Goal: Task Accomplishment & Management: Complete application form

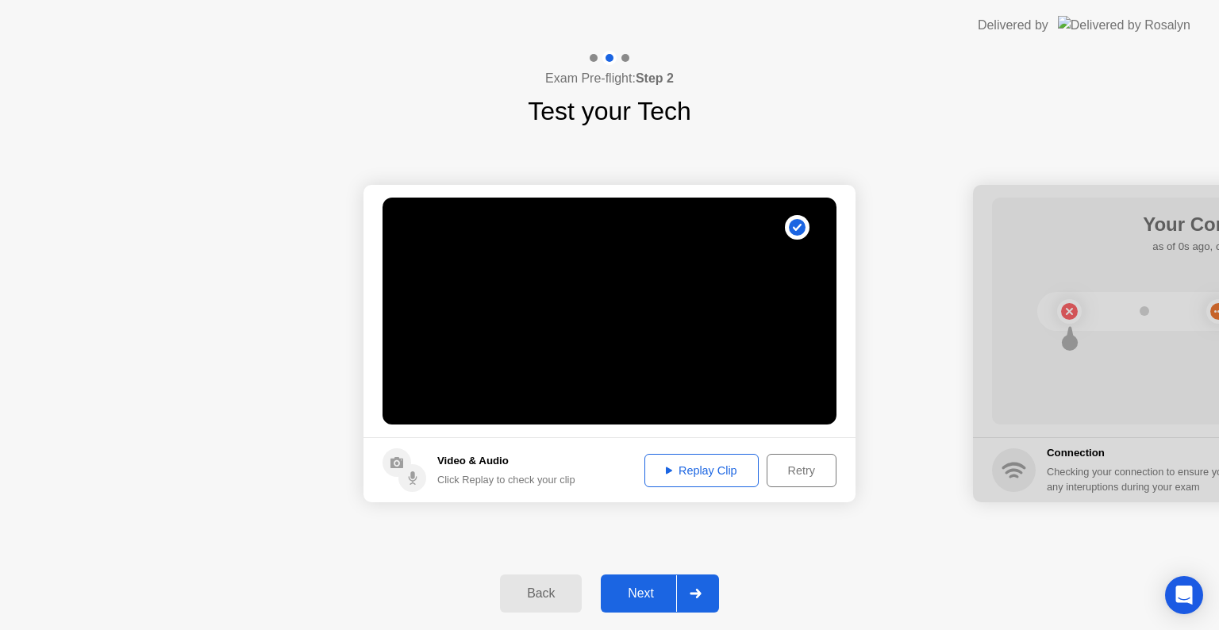
click at [654, 594] on div "Next" at bounding box center [640, 593] width 71 height 14
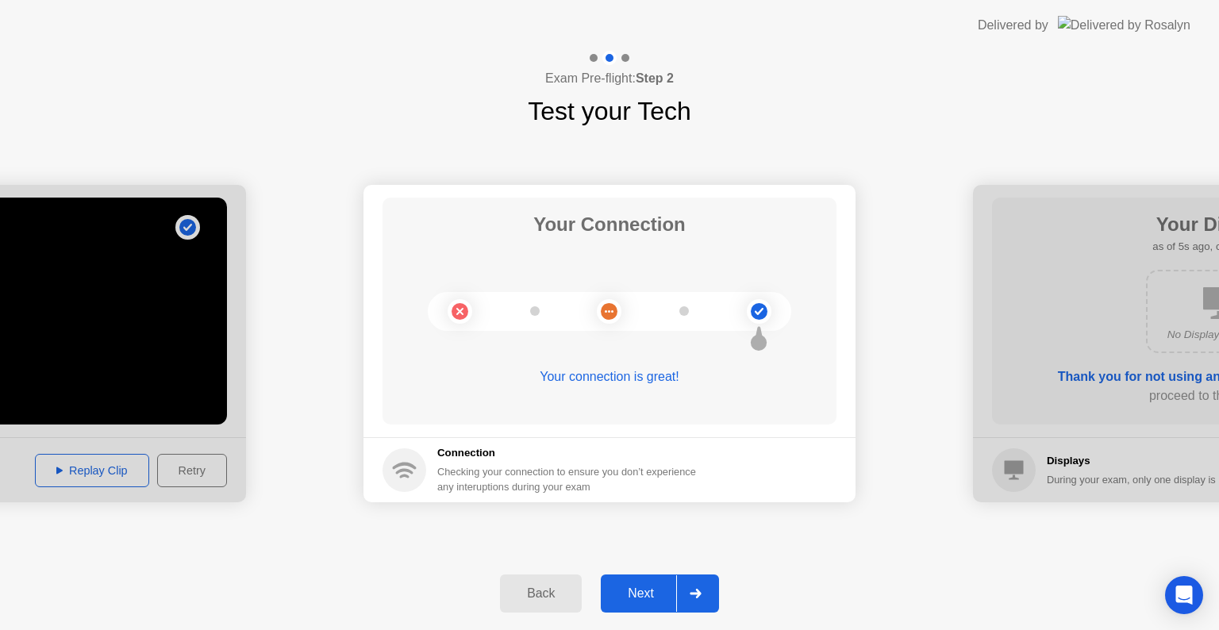
click at [649, 588] on div "Next" at bounding box center [640, 593] width 71 height 14
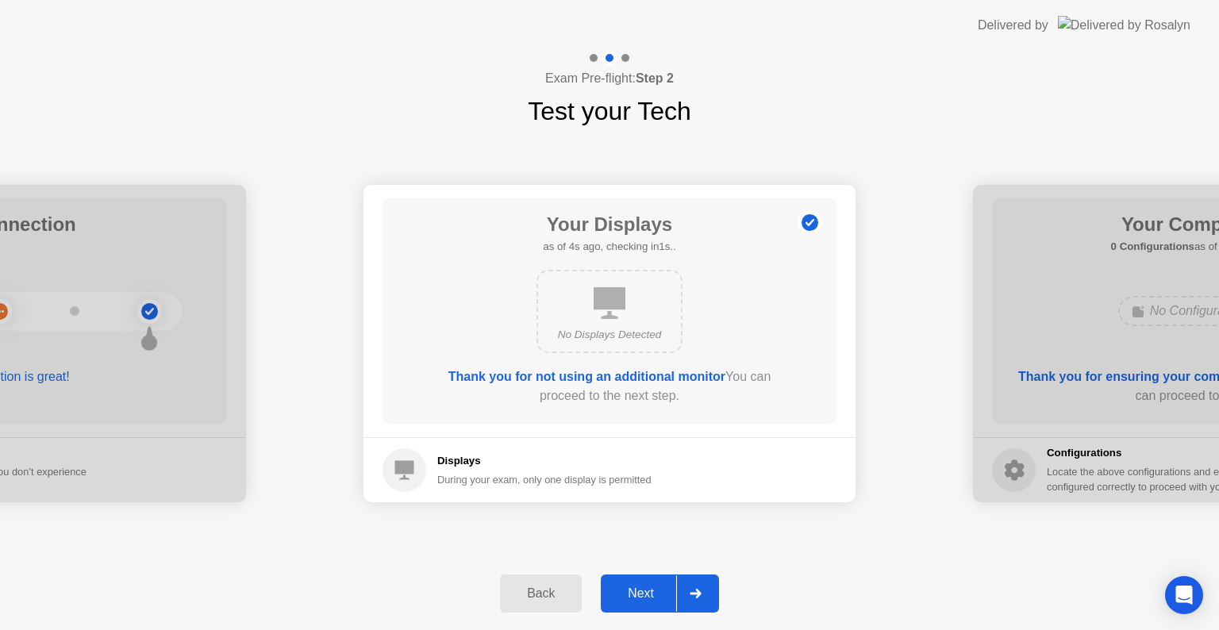
click at [632, 588] on div "Next" at bounding box center [640, 593] width 71 height 14
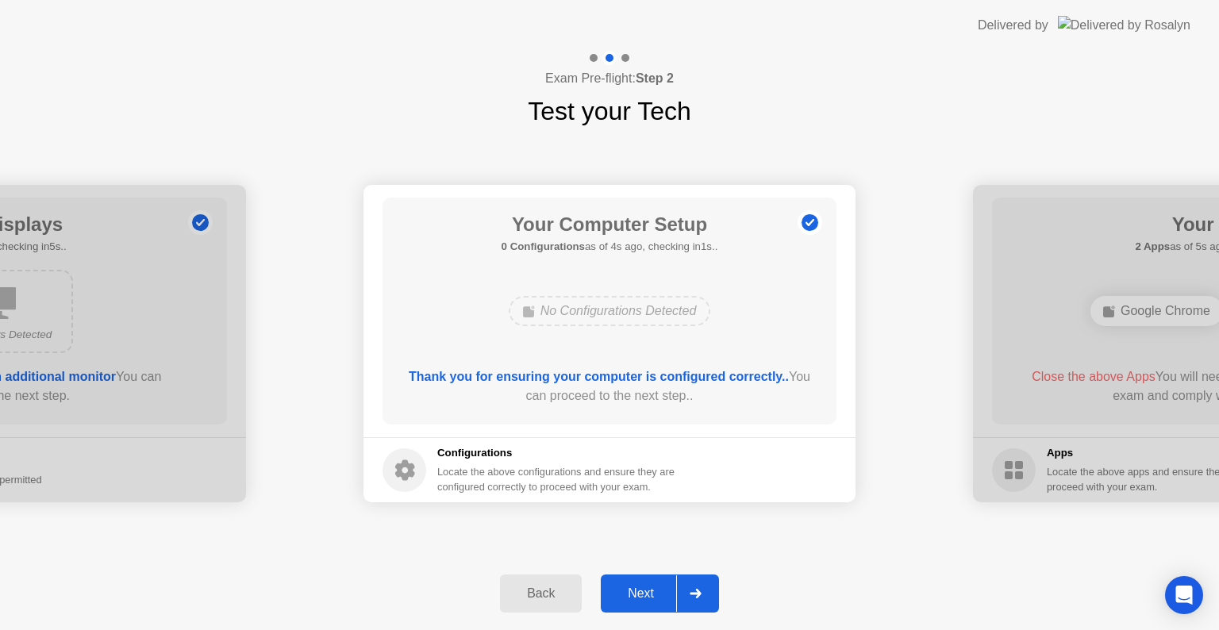
click at [632, 596] on div "Next" at bounding box center [640, 593] width 71 height 14
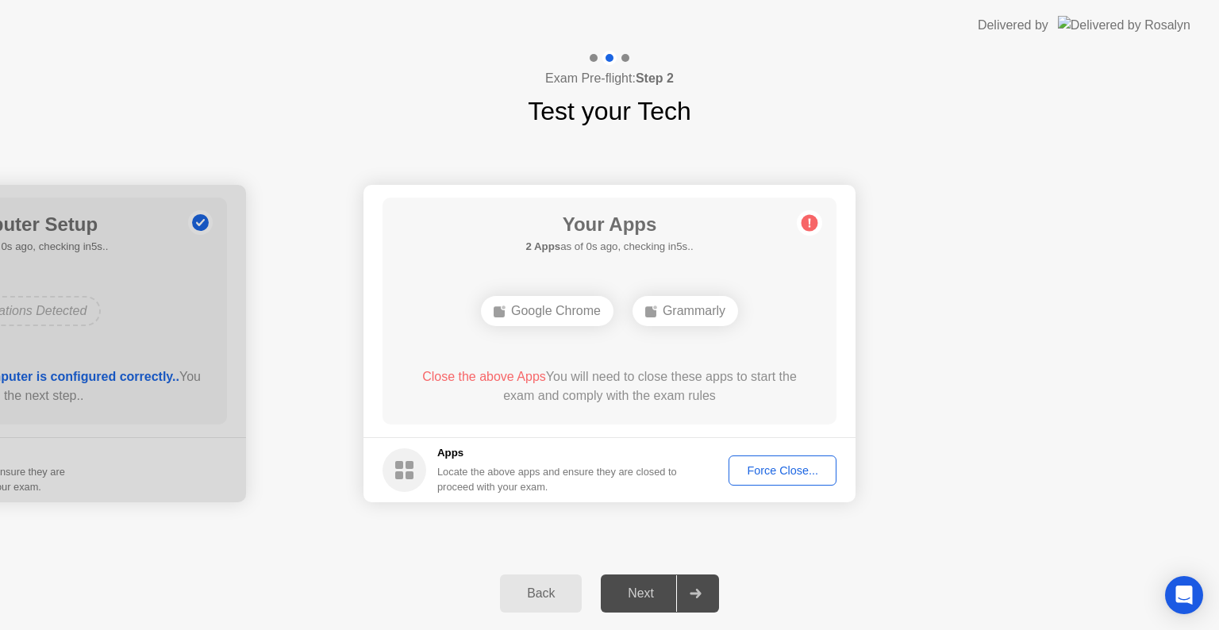
click at [768, 470] on div "Force Close..." at bounding box center [782, 470] width 97 height 13
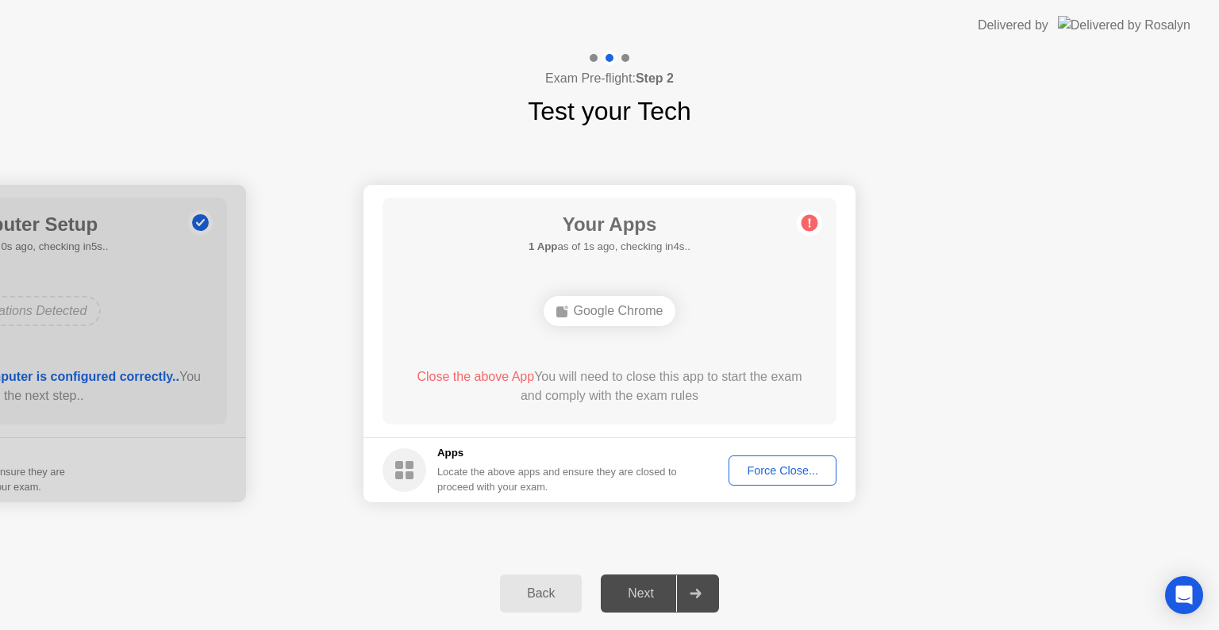
click at [753, 469] on div "Force Close..." at bounding box center [782, 470] width 97 height 13
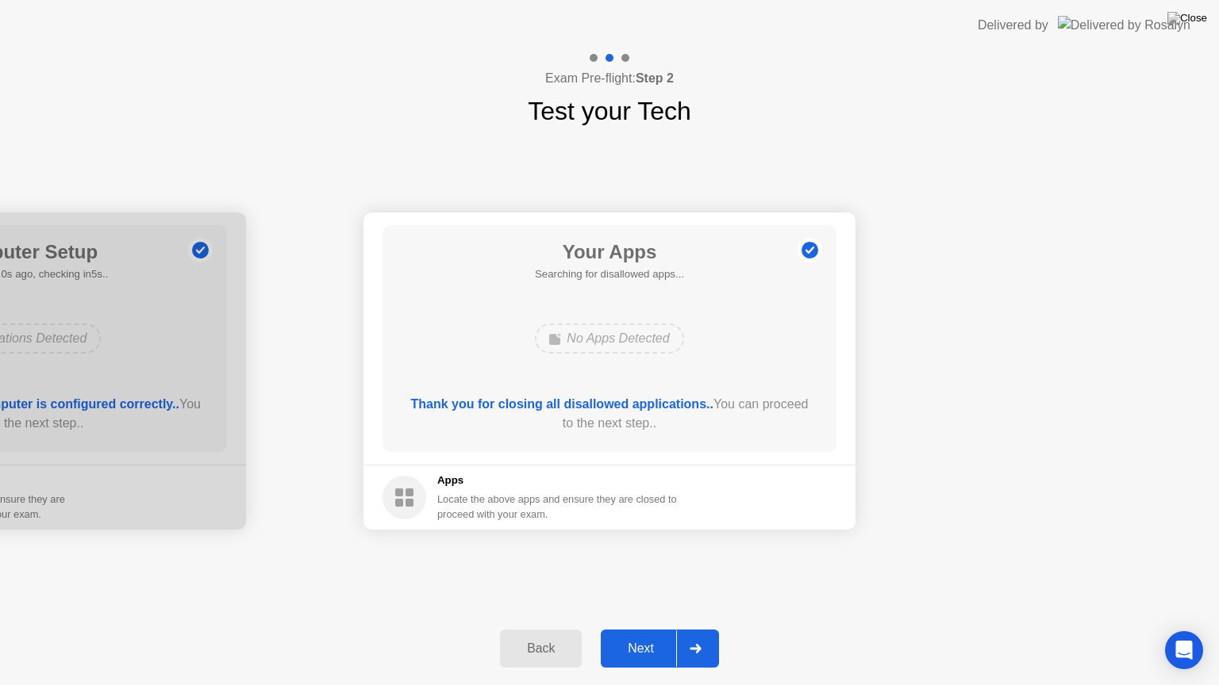
click at [632, 629] on div "Next" at bounding box center [640, 649] width 71 height 14
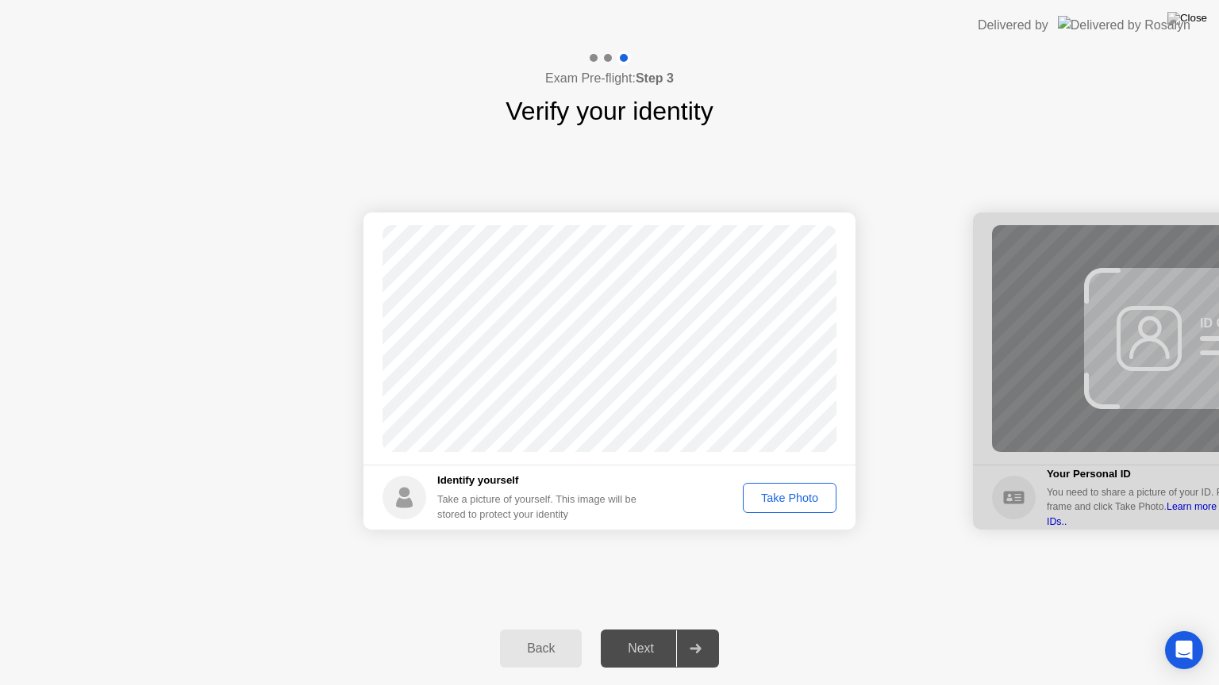
click at [784, 501] on div "Take Photo" at bounding box center [789, 498] width 83 height 13
click at [630, 629] on button "Next" at bounding box center [660, 649] width 118 height 38
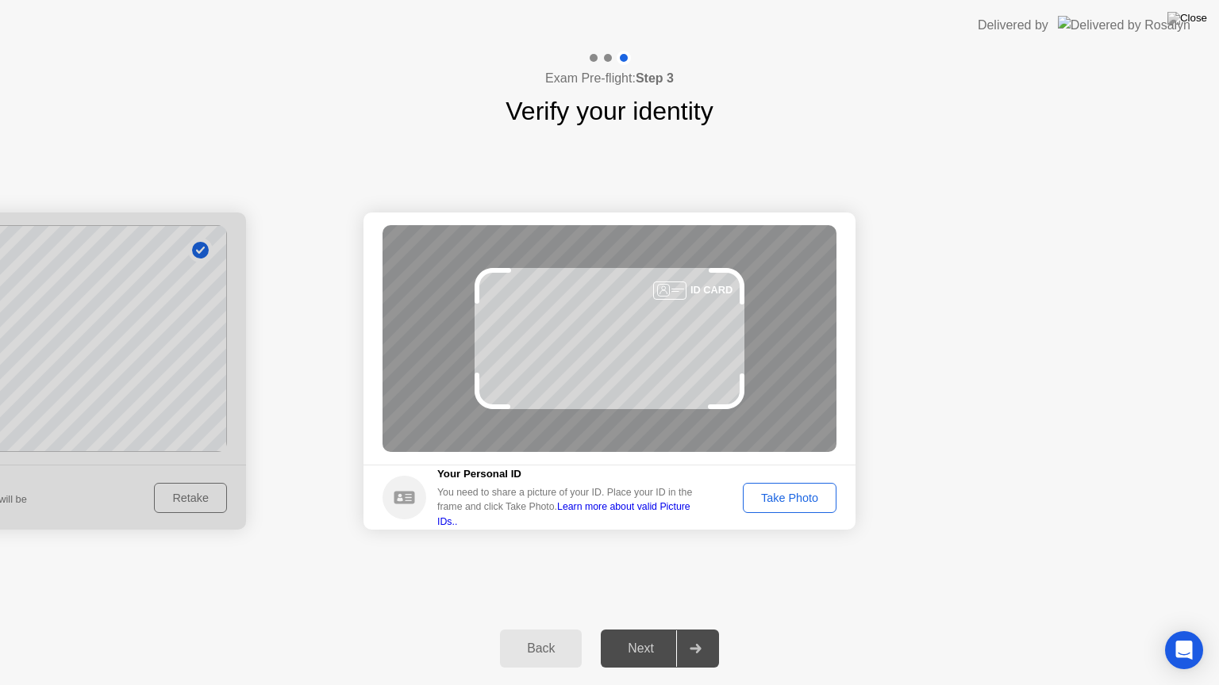
click at [793, 508] on button "Take Photo" at bounding box center [790, 498] width 94 height 30
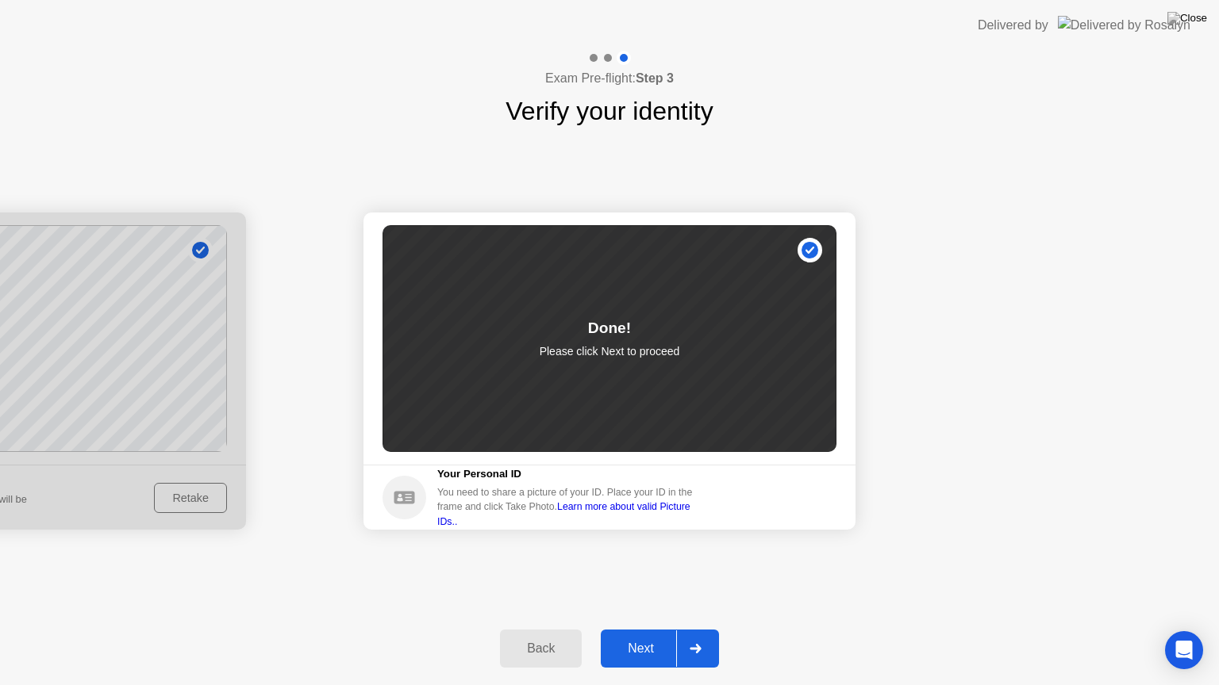
click at [630, 629] on div "Next" at bounding box center [640, 649] width 71 height 14
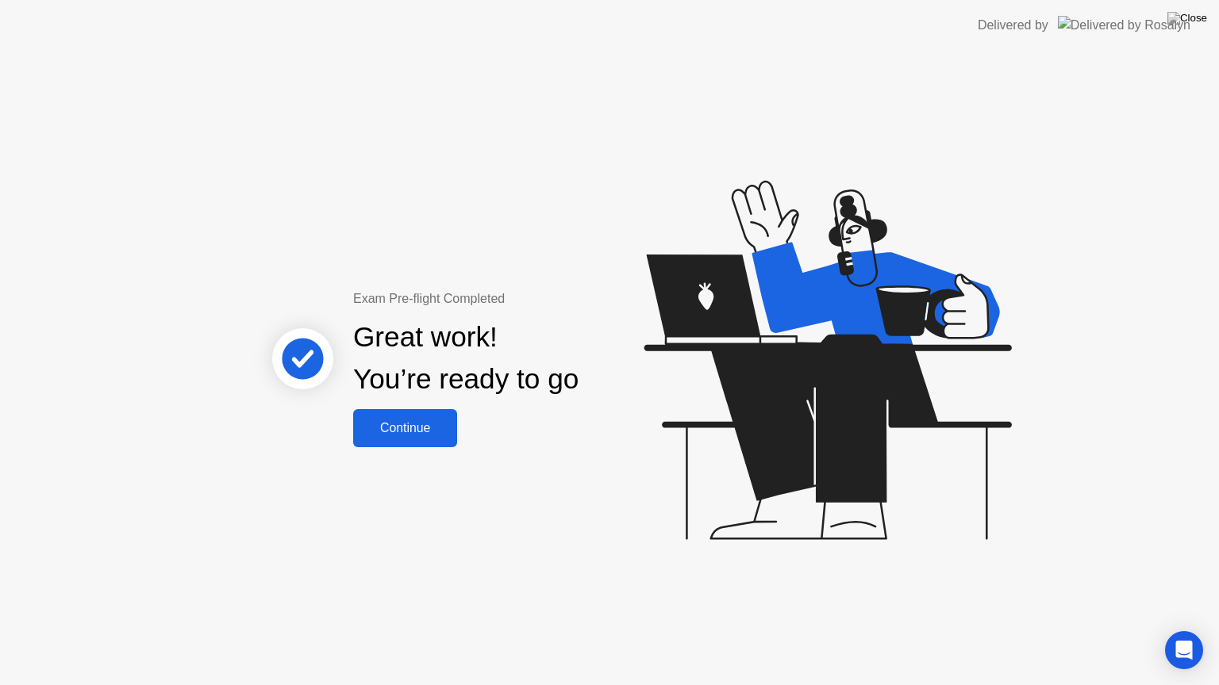
click at [423, 435] on div "Continue" at bounding box center [405, 428] width 94 height 14
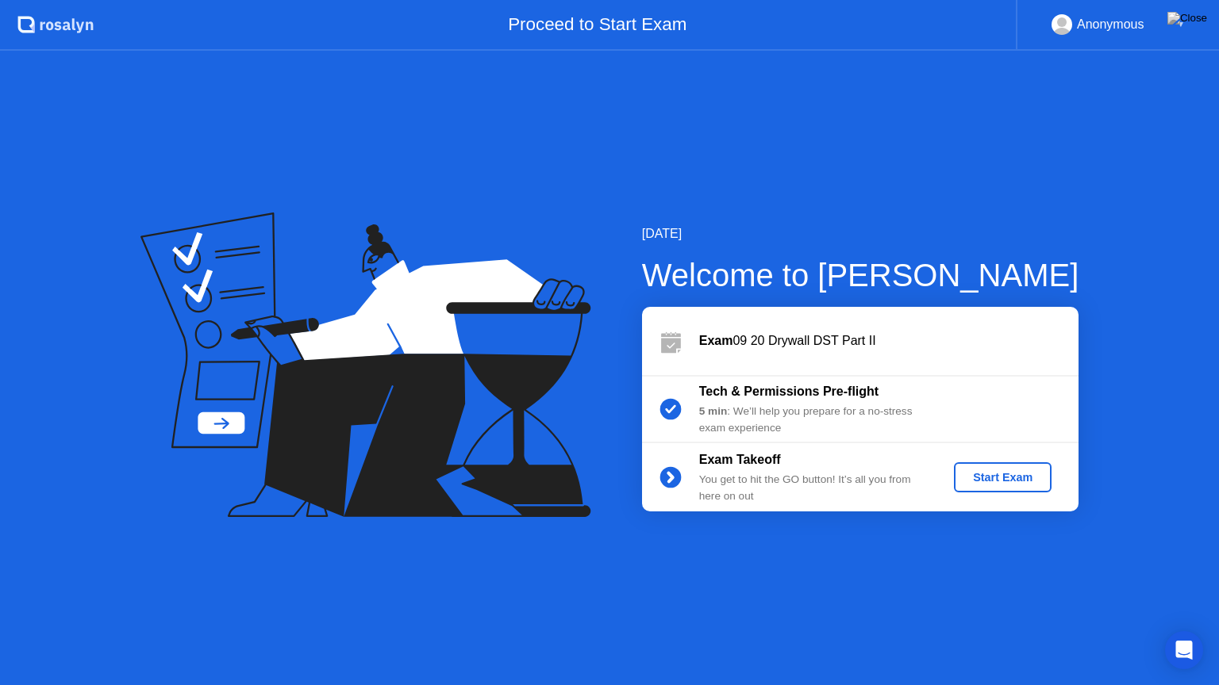
click at [655, 180] on div "[DATE] Welcome to [PERSON_NAME] Exam 09 20 Drywall DST Part II Tech & Permissio…" at bounding box center [609, 368] width 1219 height 635
click at [752, 166] on div "[DATE] Welcome to [PERSON_NAME] Exam 09 20 Drywall DST Part II Tech & Permissio…" at bounding box center [609, 368] width 1219 height 635
click at [901, 176] on div "[DATE] Welcome to [PERSON_NAME] Exam 09 20 Drywall DST Part II Tech & Permissio…" at bounding box center [609, 368] width 1219 height 635
click at [770, 182] on div "[DATE] Welcome to [PERSON_NAME] Exam 09 20 Drywall DST Part II Tech & Permissio…" at bounding box center [609, 368] width 1219 height 635
click at [798, 154] on div "[DATE] Welcome to [PERSON_NAME] Exam 09 20 Drywall DST Part II Tech & Permissio…" at bounding box center [609, 368] width 1219 height 635
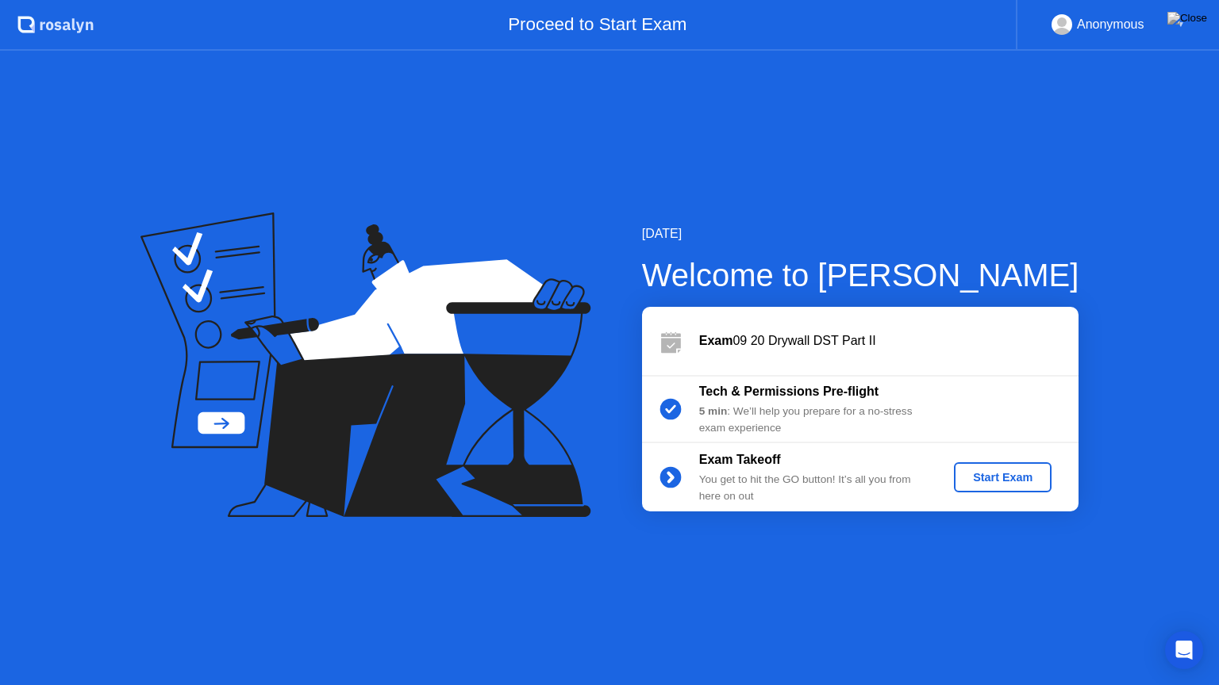
click at [815, 149] on div "[DATE] Welcome to [PERSON_NAME] Exam 09 20 Drywall DST Part II Tech & Permissio…" at bounding box center [609, 368] width 1219 height 635
click at [840, 138] on div "[DATE] Welcome to [PERSON_NAME] Exam 09 20 Drywall DST Part II Tech & Permissio…" at bounding box center [609, 368] width 1219 height 635
click at [854, 134] on div "[DATE] Welcome to [PERSON_NAME] Exam 09 20 Drywall DST Part II Tech & Permissio…" at bounding box center [609, 368] width 1219 height 635
click at [819, 196] on div "[DATE] Welcome to [PERSON_NAME] Exam 09 20 Drywall DST Part II Tech & Permissio…" at bounding box center [609, 368] width 1219 height 635
click at [850, 179] on div "[DATE] Welcome to [PERSON_NAME] Exam 09 20 Drywall DST Part II Tech & Permissio…" at bounding box center [609, 368] width 1219 height 635
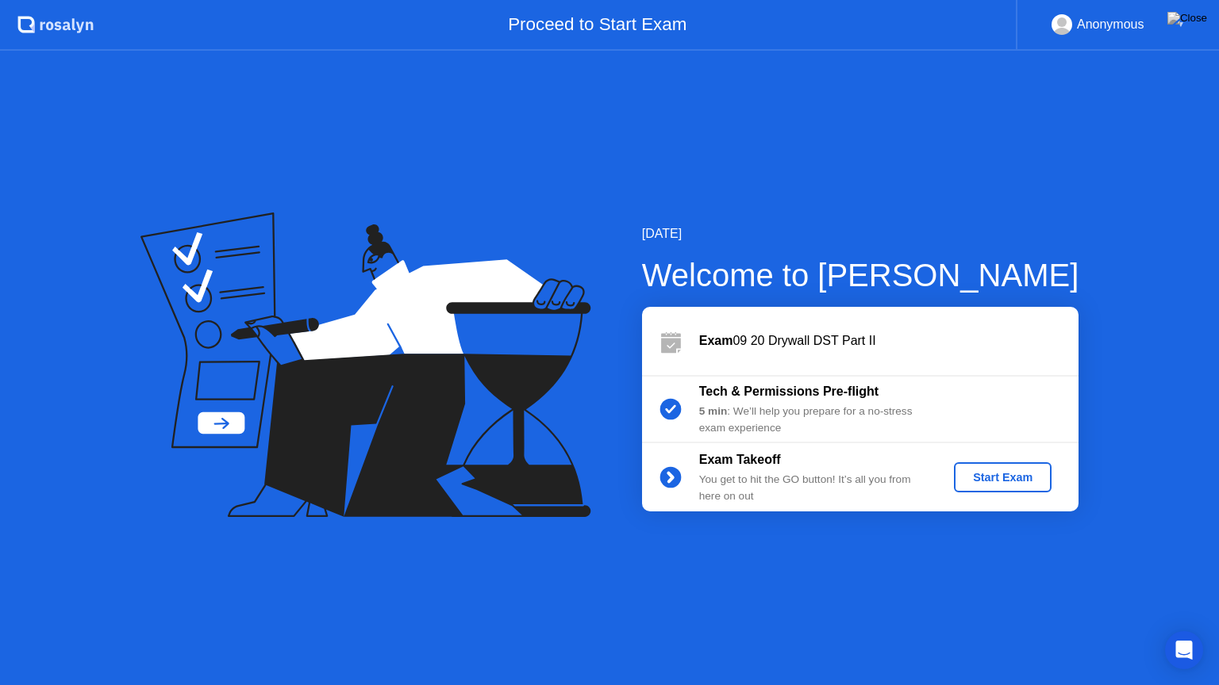
click at [1009, 478] on div "Start Exam" at bounding box center [1002, 477] width 85 height 13
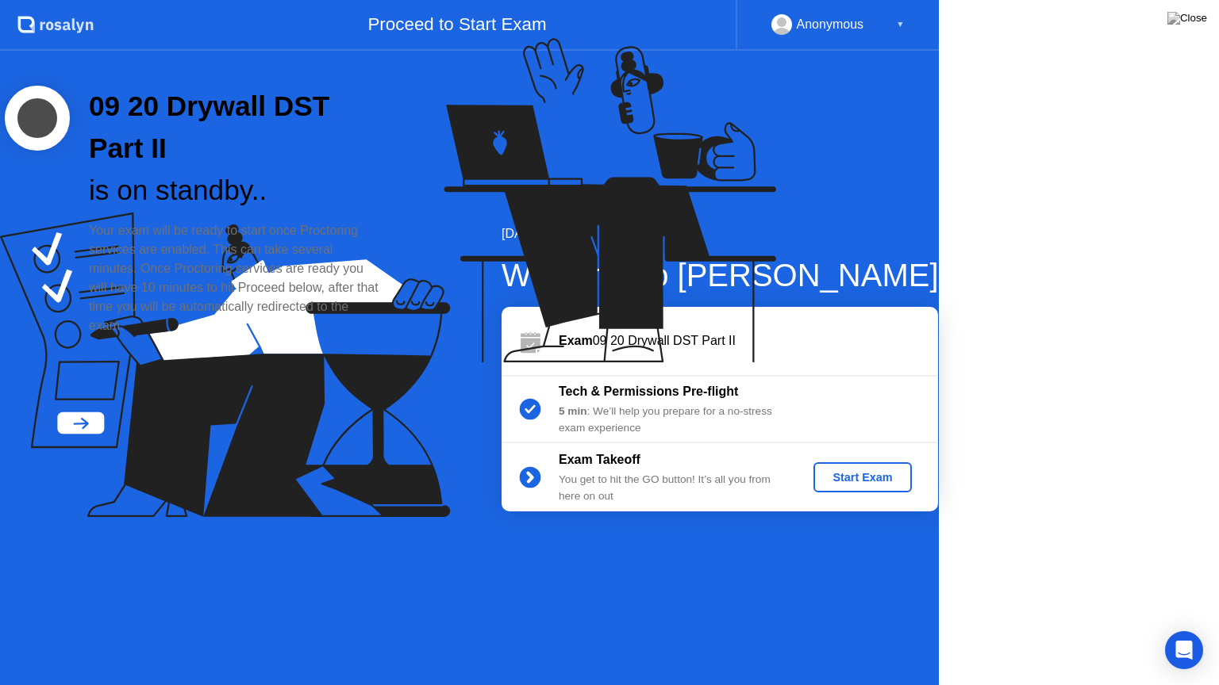
click at [765, 186] on icon at bounding box center [653, 140] width 224 height 93
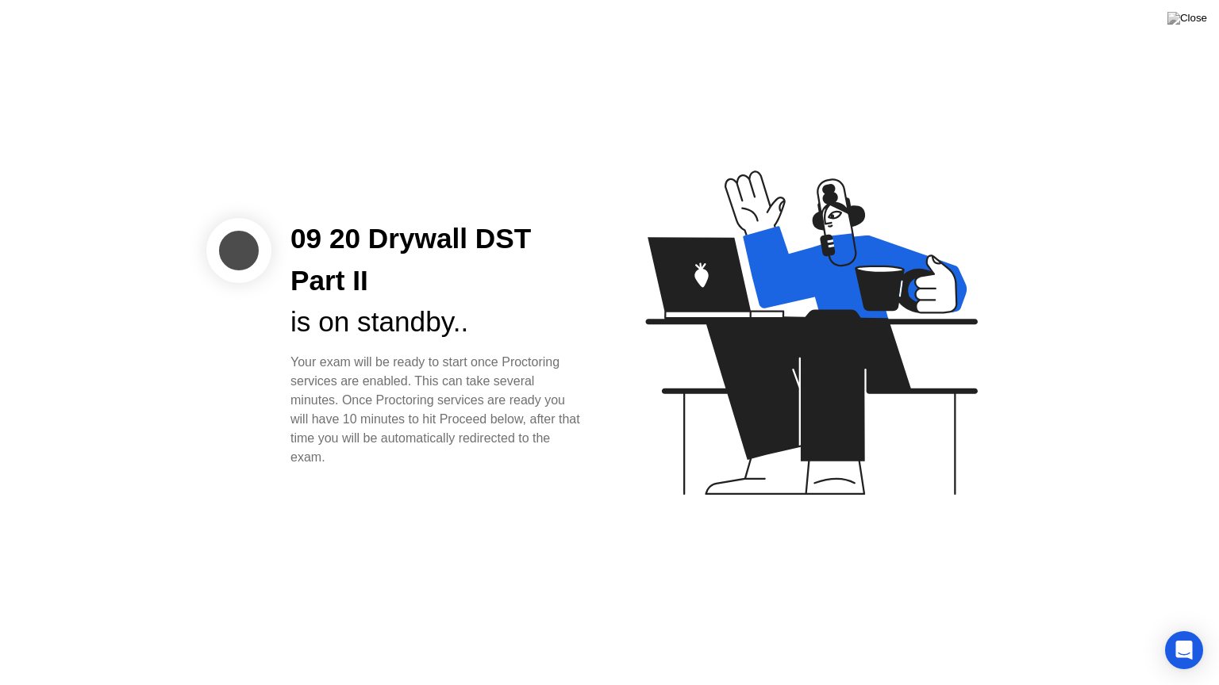
click at [694, 134] on div "09 20 Drywall DST Part II is on standby.. Your exam will be ready to start once…" at bounding box center [609, 342] width 1219 height 685
click at [775, 95] on div "09 20 Drywall DST Part II is on standby.. Your exam will be ready to start once…" at bounding box center [609, 342] width 1219 height 685
click at [822, 83] on div "09 20 Drywall DST Part II is on standby.. Your exam will be ready to start once…" at bounding box center [609, 342] width 1219 height 685
click at [830, 124] on div "09 20 Drywall DST Part II is on standby.. Your exam will be ready to start once…" at bounding box center [609, 342] width 1219 height 685
click at [1186, 629] on icon "Open Intercom Messenger" at bounding box center [1183, 650] width 21 height 21
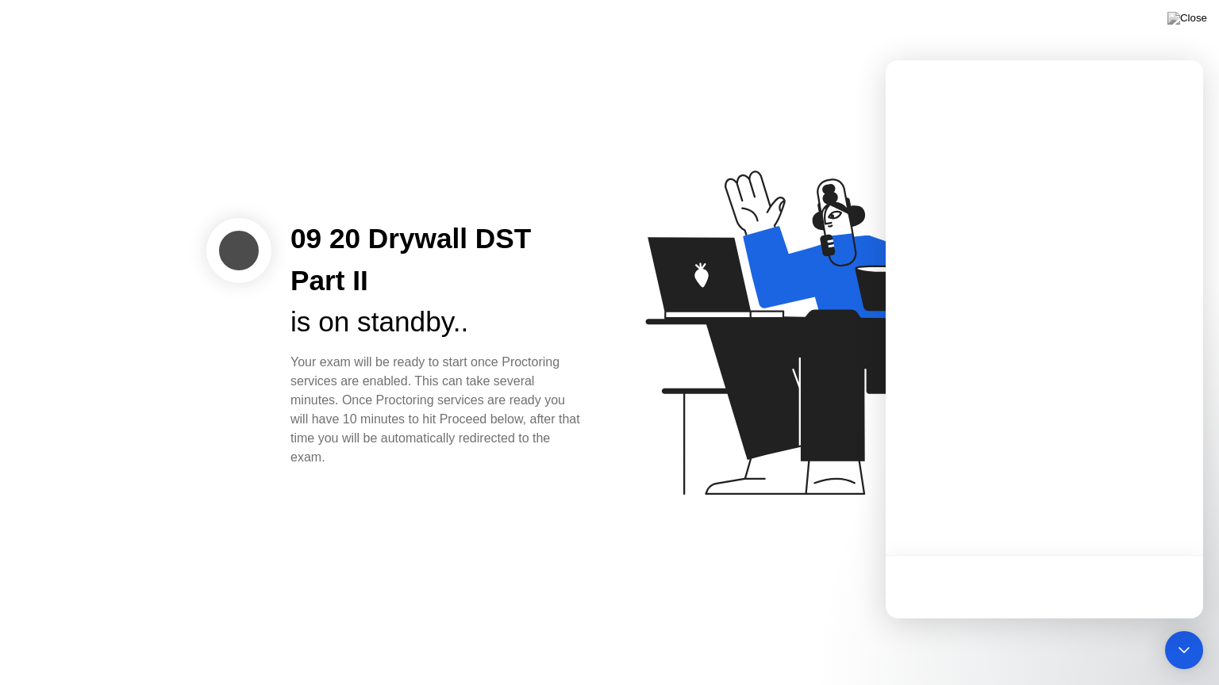
click at [787, 213] on icon at bounding box center [807, 340] width 409 height 406
click at [1185, 629] on icon "Open Intercom Messenger" at bounding box center [1183, 650] width 12 height 6
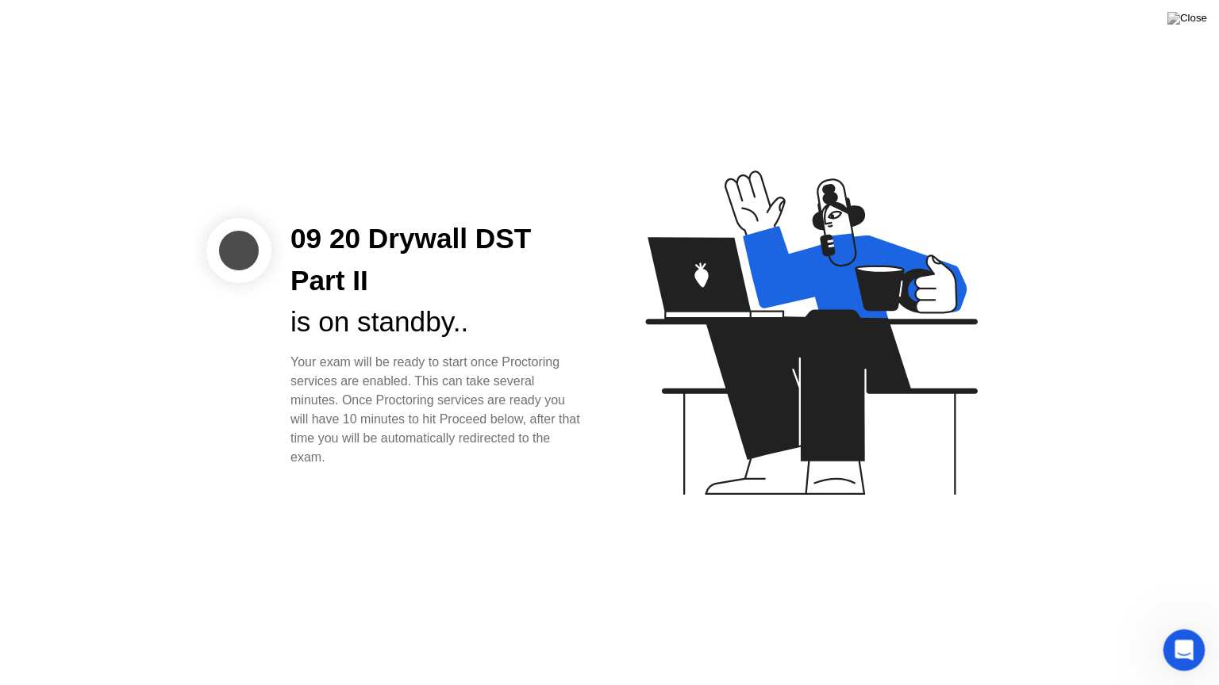
click at [1182, 629] on icon "Open Intercom Messenger" at bounding box center [1182, 648] width 26 height 26
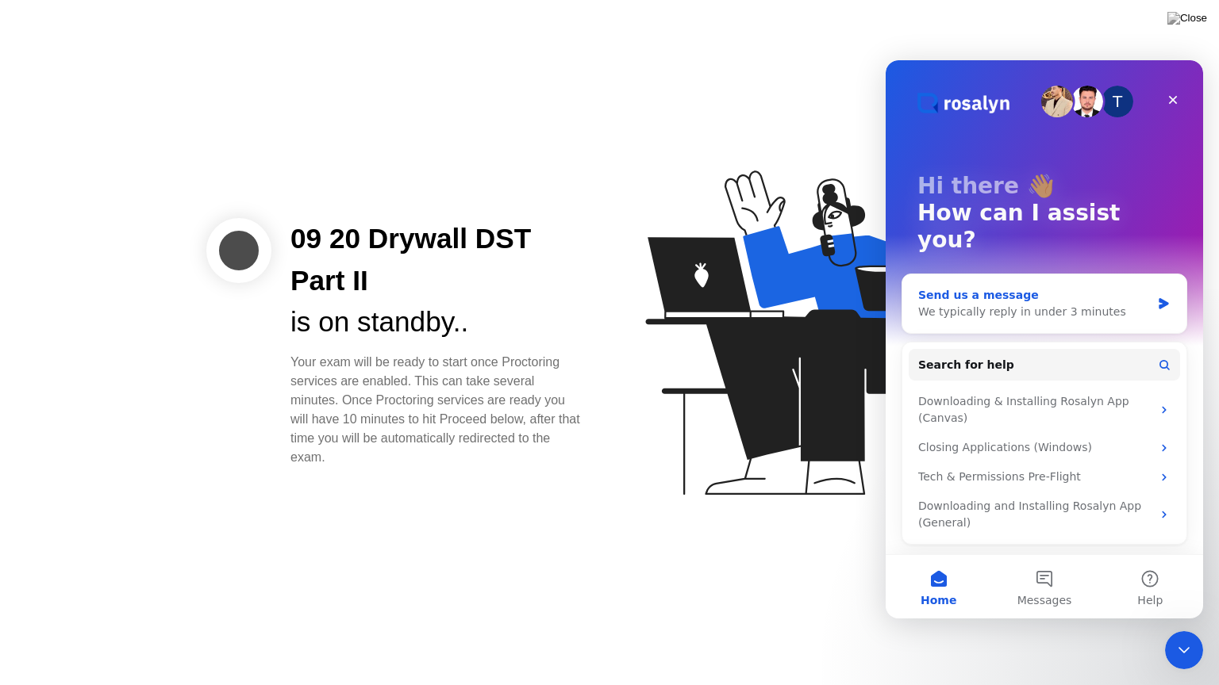
click at [1162, 298] on icon "Intercom messenger" at bounding box center [1163, 303] width 10 height 11
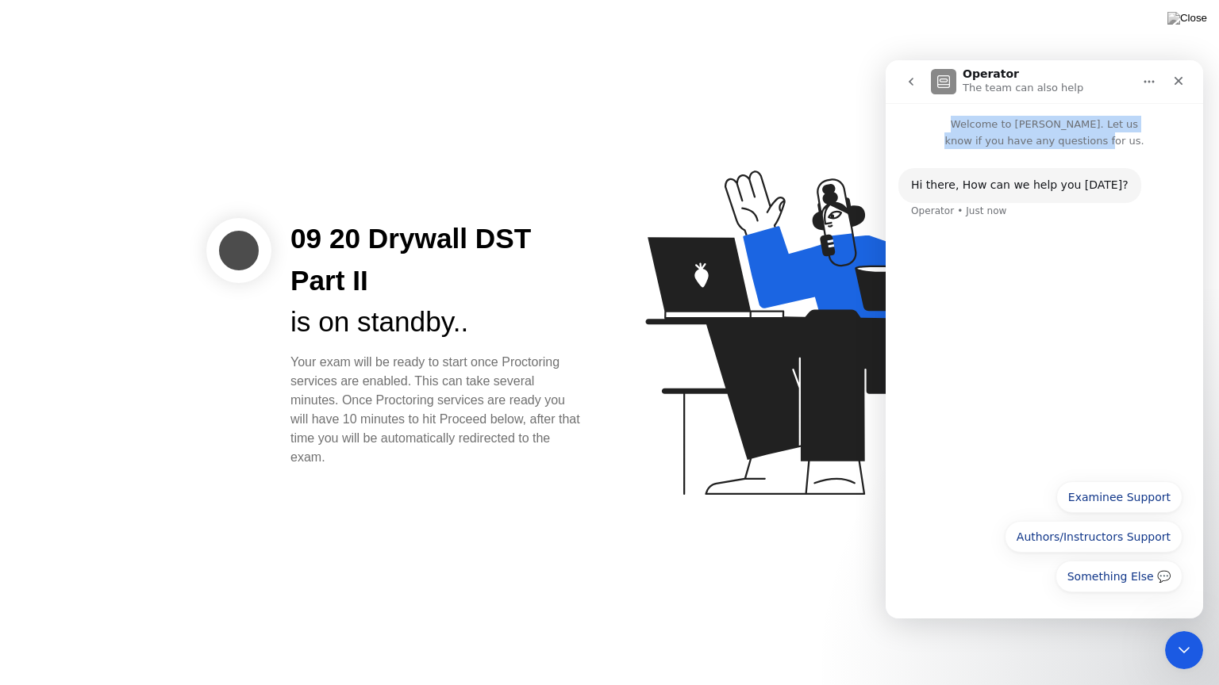
drag, startPoint x: 970, startPoint y: 122, endPoint x: 923, endPoint y: 233, distance: 120.2
click at [1135, 152] on div "Welcome to [PERSON_NAME]. Let us know if you have any questions for us. Hi ​the…" at bounding box center [1043, 361] width 317 height 516
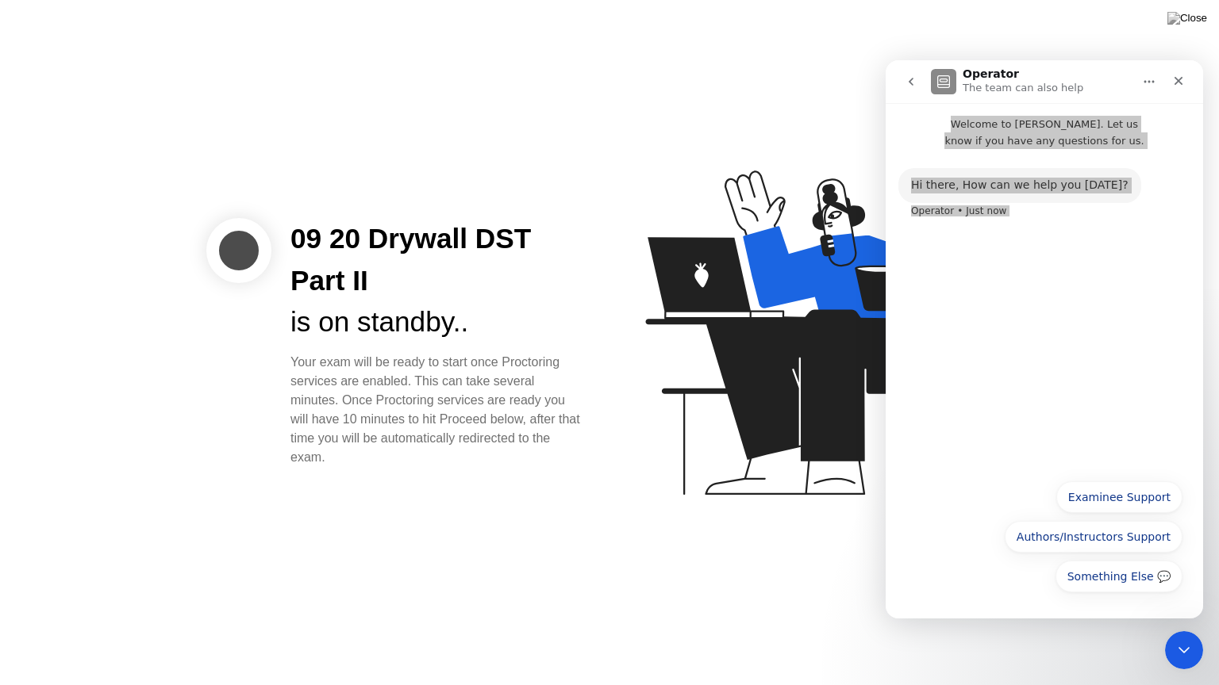
drag, startPoint x: 298, startPoint y: 361, endPoint x: 363, endPoint y: 470, distance: 126.3
click at [363, 470] on div "09 20 Drywall DST Part II is on standby.. Your exam will be ready to start once…" at bounding box center [609, 342] width 1219 height 685
click at [528, 464] on div "Your exam will be ready to start once Proctoring services are enabled. This can…" at bounding box center [437, 410] width 294 height 114
drag, startPoint x: 344, startPoint y: 420, endPoint x: 574, endPoint y: 413, distance: 229.4
click at [574, 413] on div "Your exam will be ready to start once Proctoring services are enabled. This can…" at bounding box center [437, 410] width 294 height 114
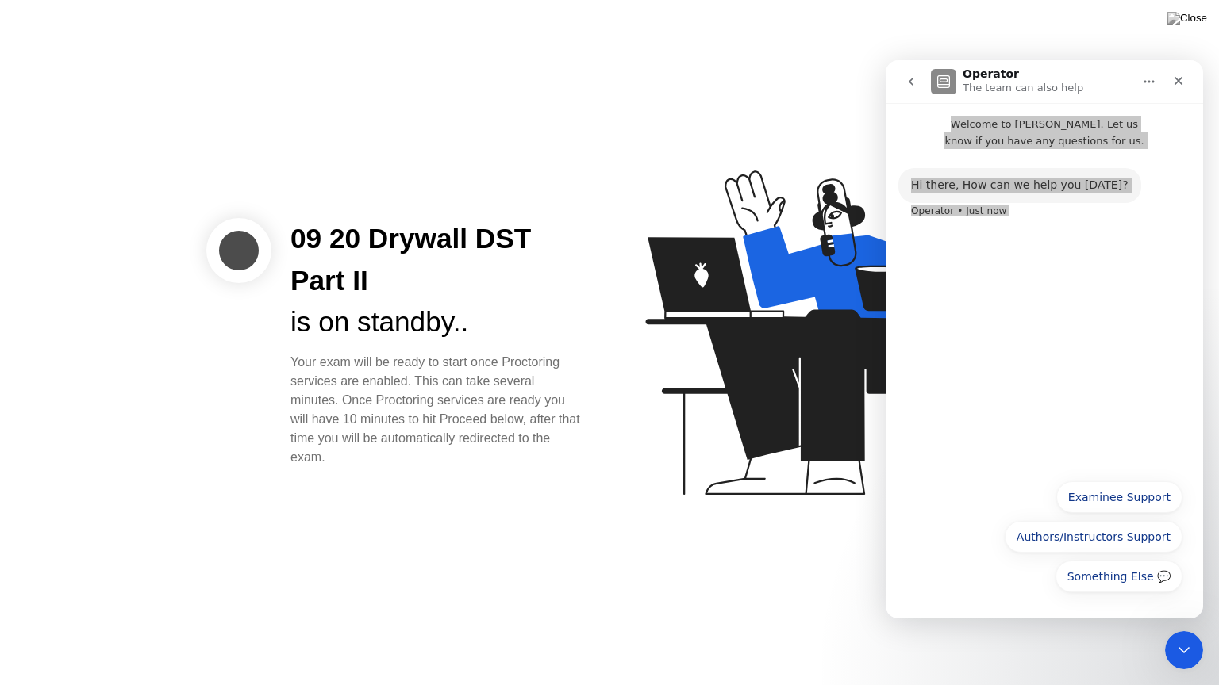
click at [503, 467] on div "Your exam will be ready to start once Proctoring services are enabled. This can…" at bounding box center [437, 410] width 294 height 114
click at [1013, 255] on div "Hi ​there, How can we help you [DATE]? Operator • Just now" at bounding box center [1043, 310] width 317 height 322
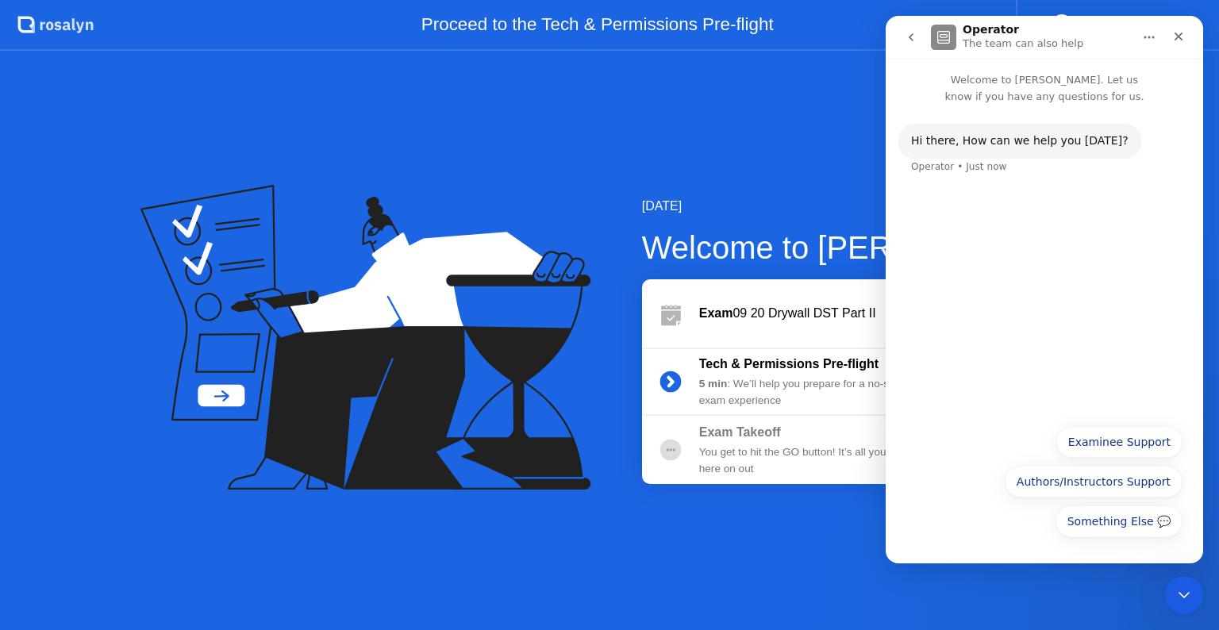
click at [1054, 209] on div "Hi ​there, How can we help you [DATE]? Operator • Just now" at bounding box center [1043, 260] width 317 height 311
click at [1123, 444] on button "Examinee Support" at bounding box center [1119, 442] width 126 height 32
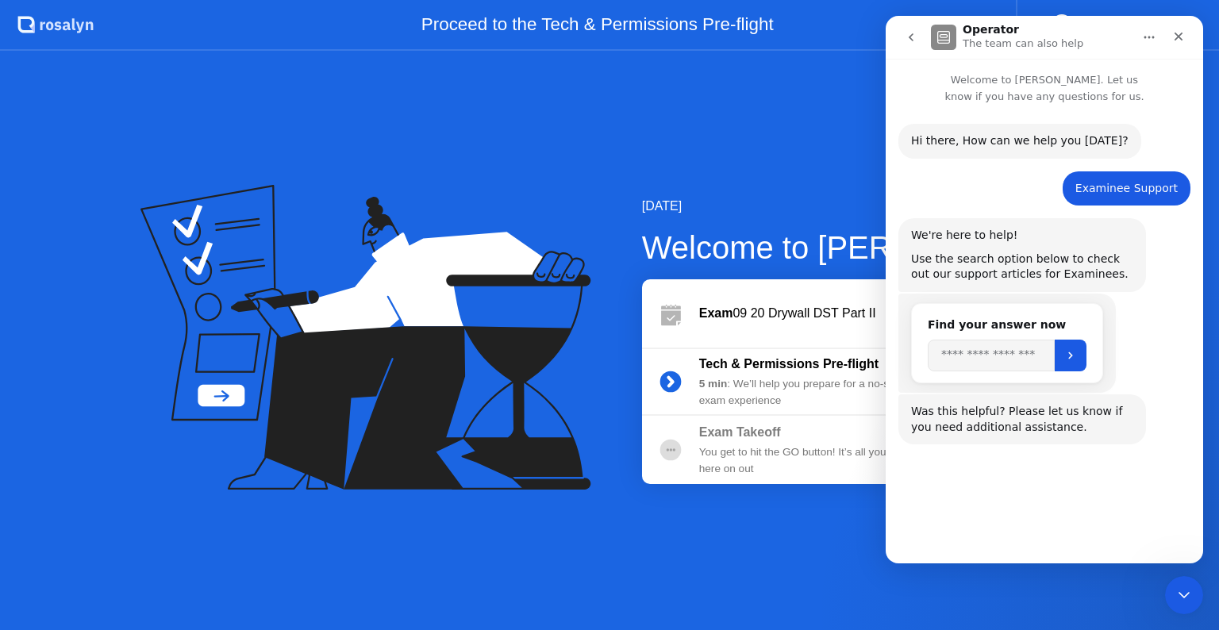
click at [911, 33] on icon "go back" at bounding box center [910, 37] width 13 height 13
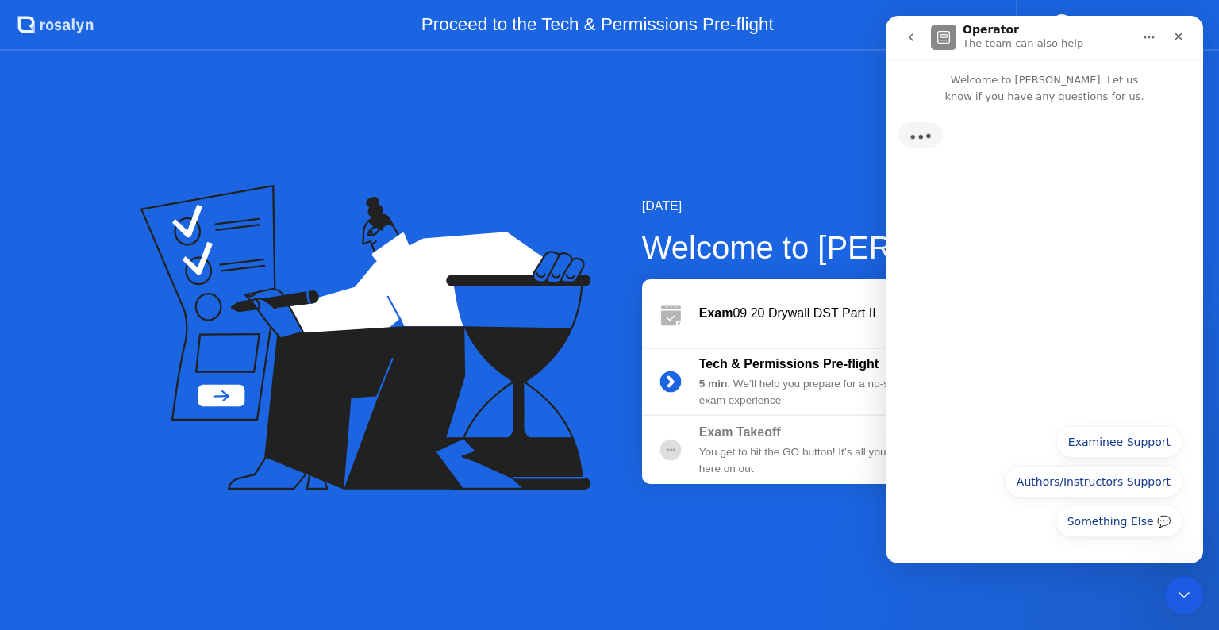
drag, startPoint x: 907, startPoint y: 44, endPoint x: 1768, endPoint y: 196, distance: 875.0
click at [907, 44] on button "go back" at bounding box center [911, 37] width 30 height 30
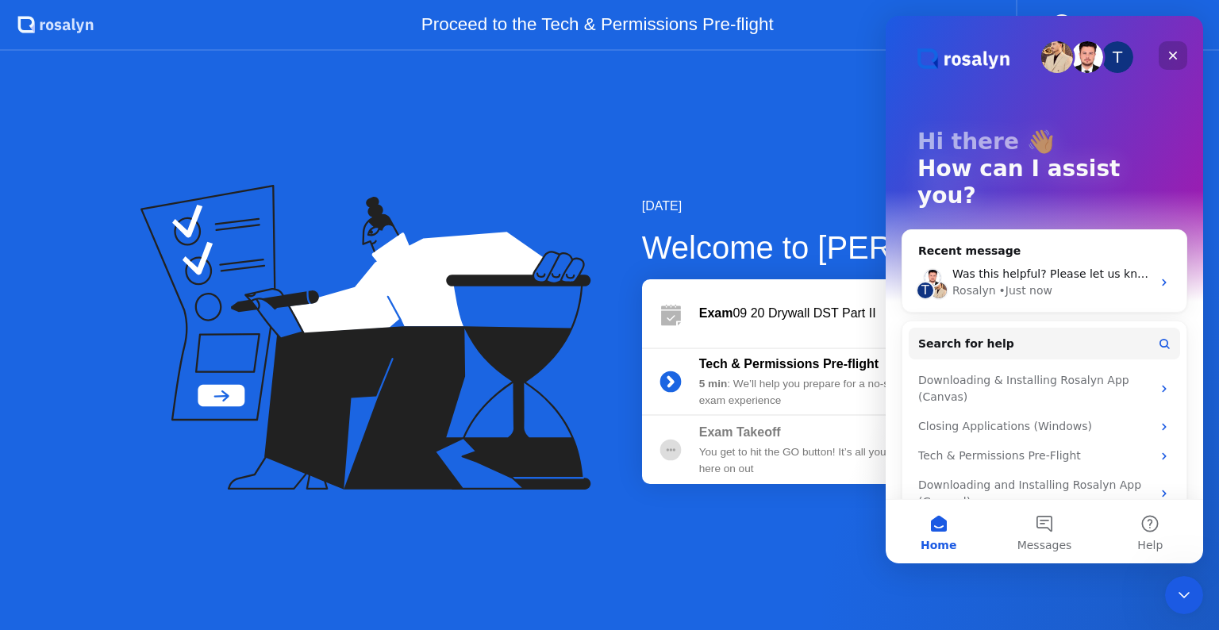
click at [1175, 52] on icon "Close" at bounding box center [1173, 56] width 9 height 9
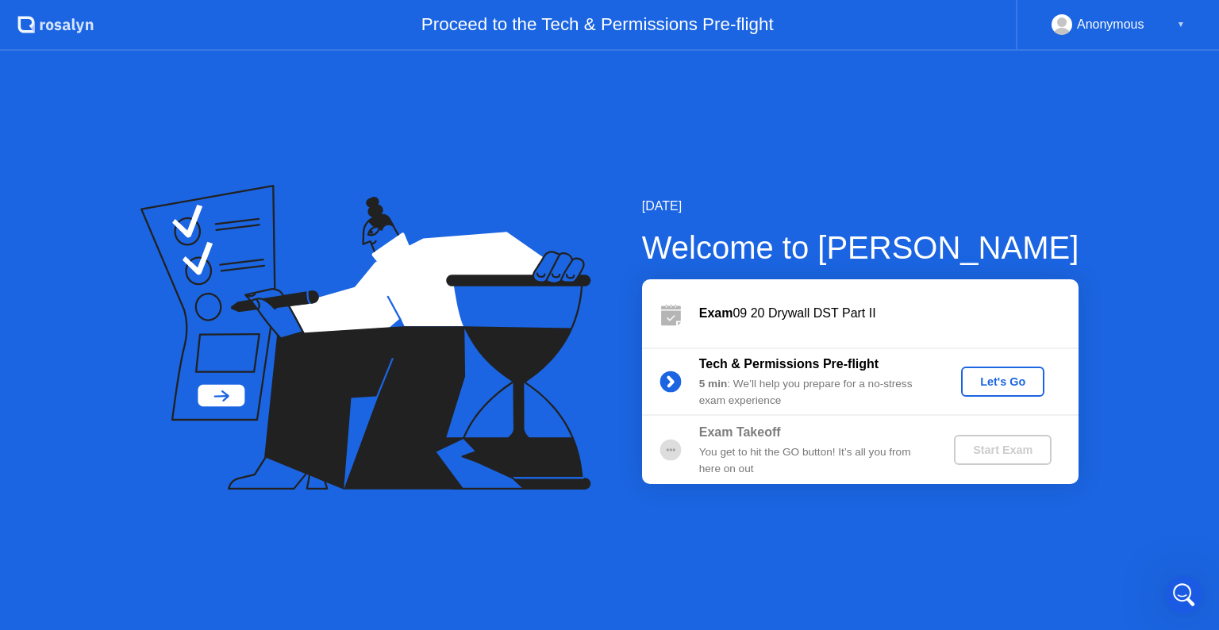
click at [1003, 377] on div "Let's Go" at bounding box center [1002, 381] width 71 height 13
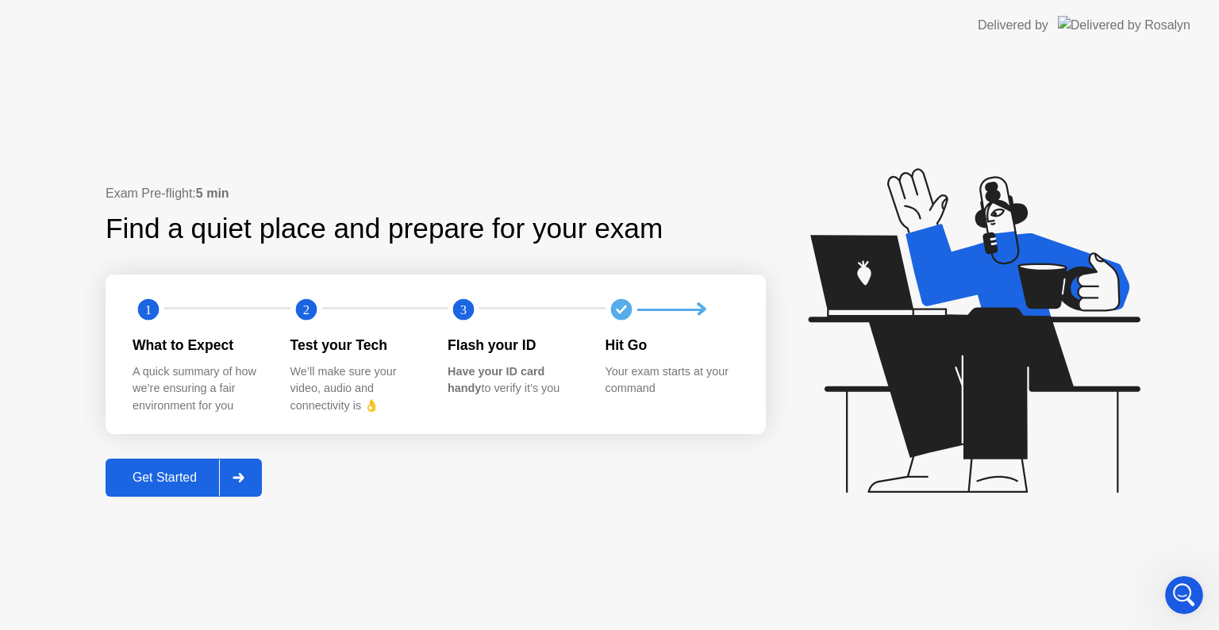
click at [178, 479] on div "Get Started" at bounding box center [164, 477] width 109 height 14
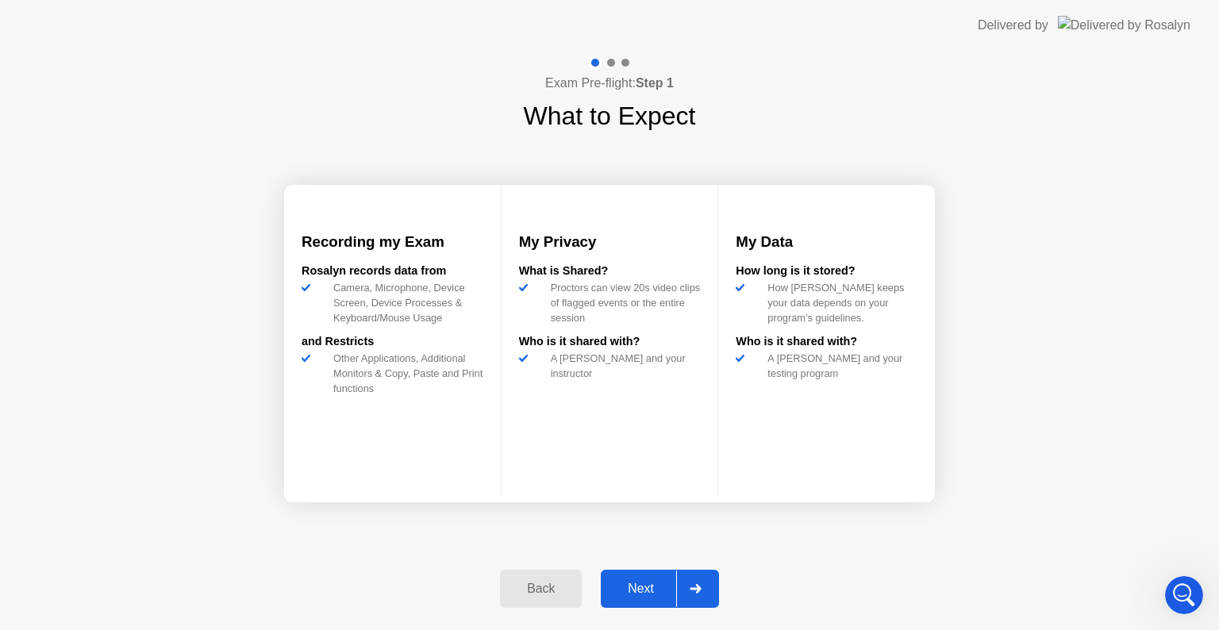
click at [1088, 244] on div "Exam Pre-flight: Step 1 What to Expect Recording my Exam Rosalyn records data f…" at bounding box center [609, 340] width 1219 height 579
click at [908, 584] on div "Exam Pre-flight: Step 1 What to Expect Recording my Exam Rosalyn records data f…" at bounding box center [609, 340] width 1219 height 579
click at [636, 590] on div "Next" at bounding box center [640, 589] width 71 height 14
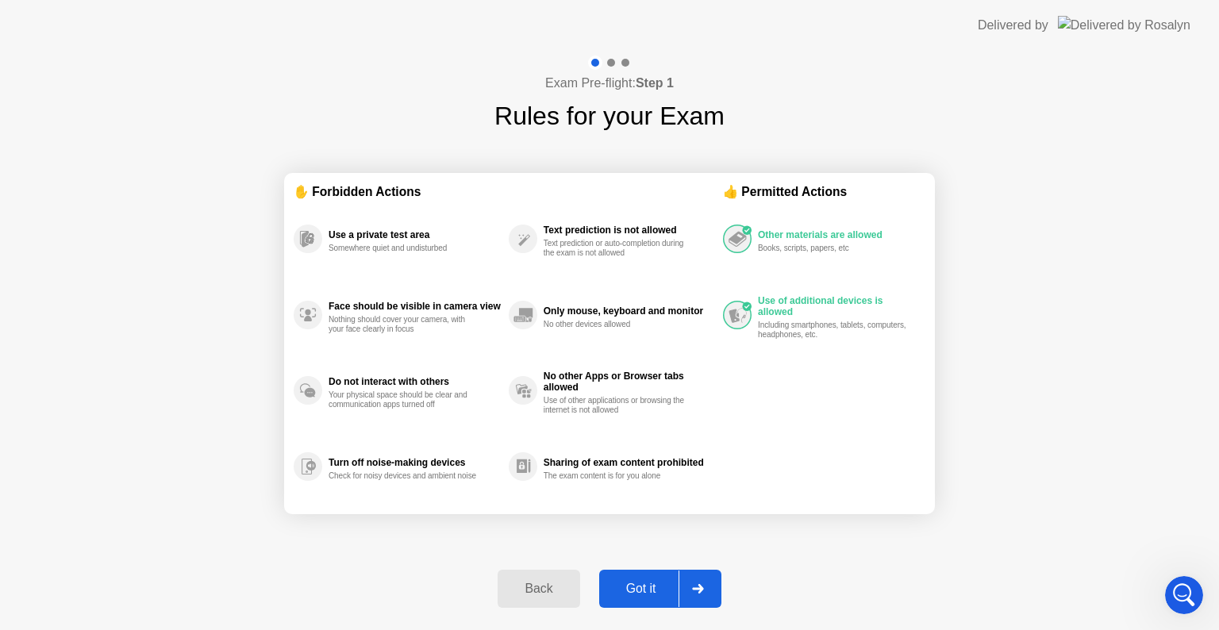
click at [654, 595] on div "Got it" at bounding box center [641, 589] width 75 height 14
select select "**********"
select select "*******"
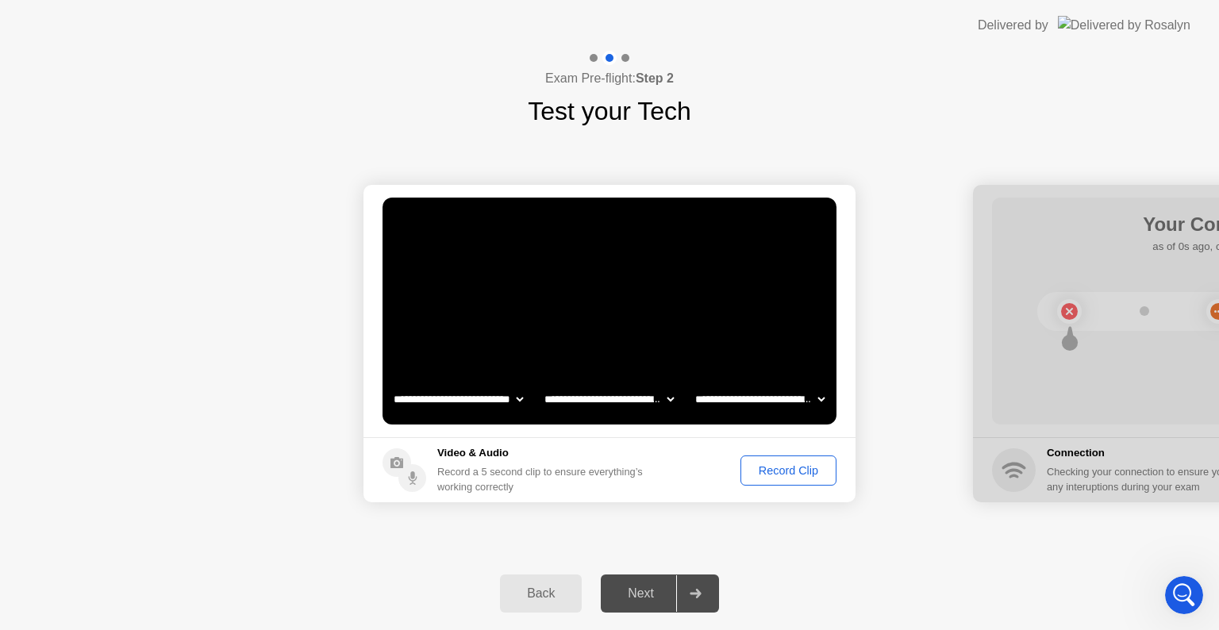
click at [759, 470] on div "Record Clip" at bounding box center [788, 470] width 85 height 13
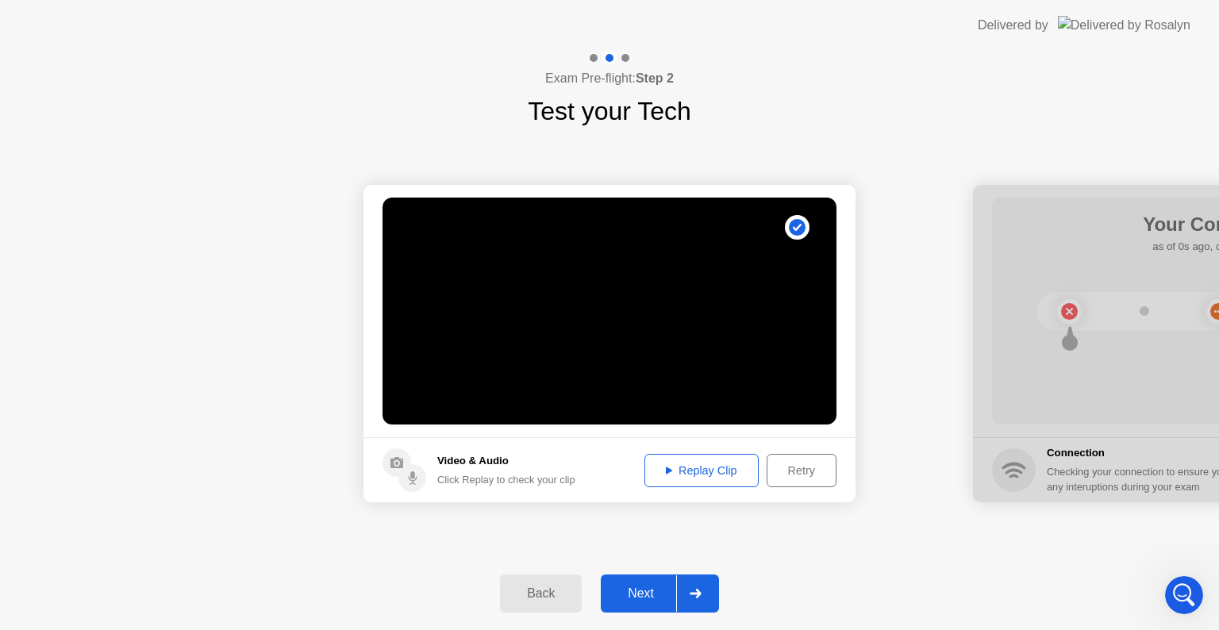
click at [708, 454] on button "Replay Clip" at bounding box center [701, 470] width 114 height 33
click at [708, 468] on div "Replay Clip" at bounding box center [701, 470] width 103 height 13
click at [809, 470] on div "Retry" at bounding box center [801, 470] width 59 height 13
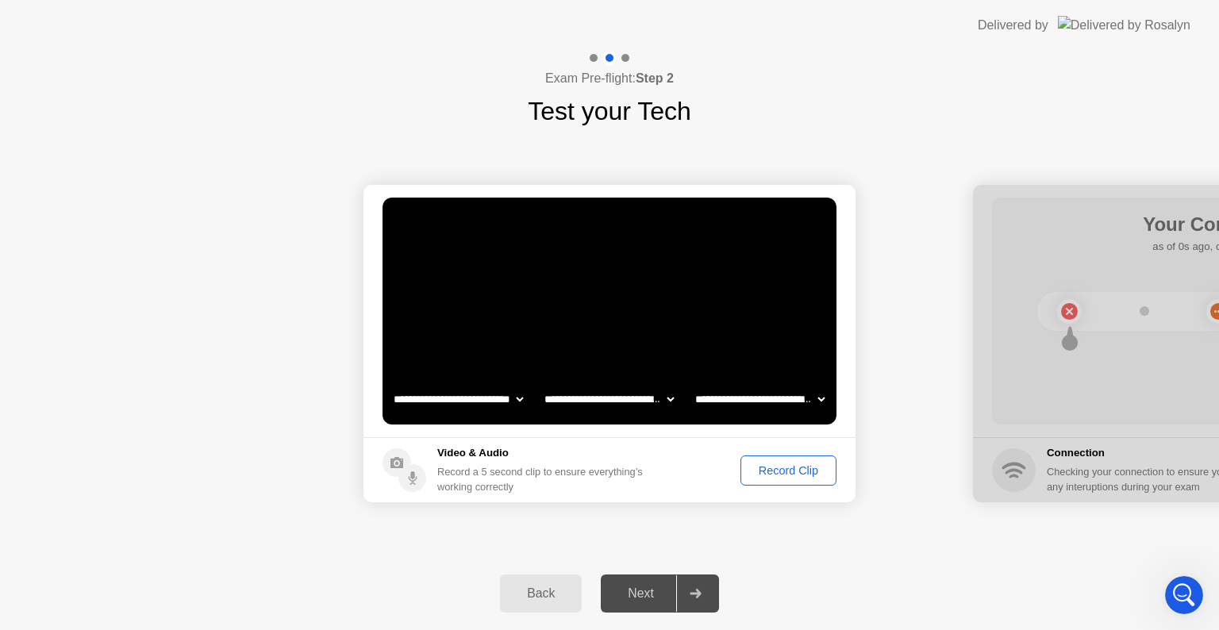
click at [777, 478] on button "Record Clip" at bounding box center [788, 470] width 96 height 30
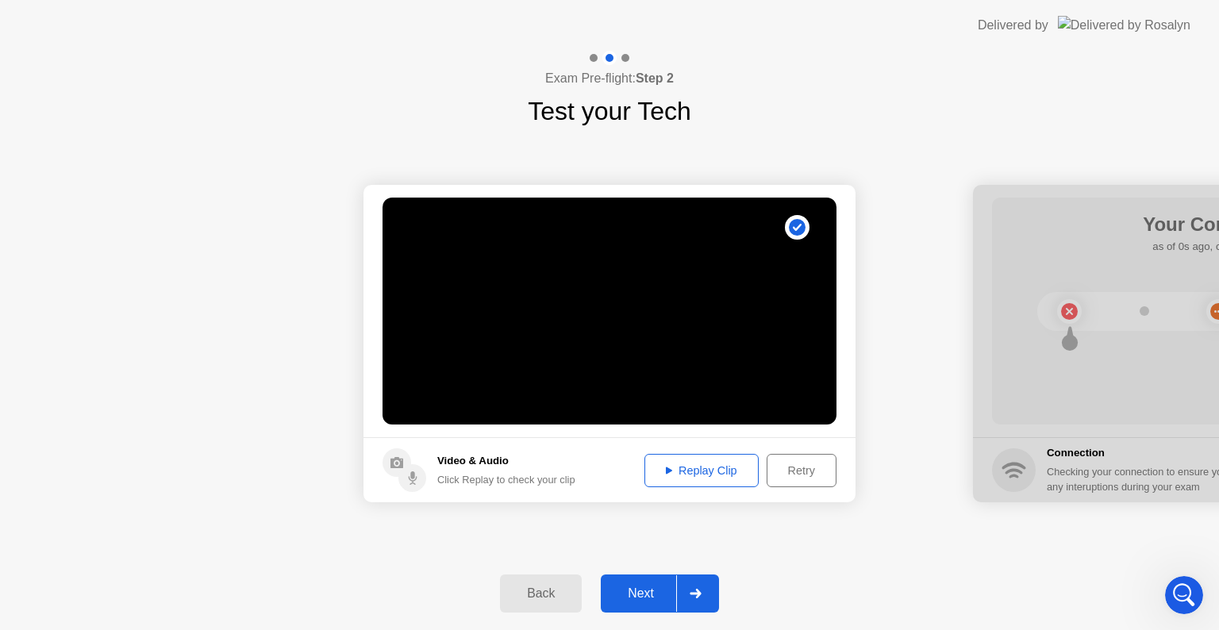
click at [657, 593] on div "Next" at bounding box center [640, 593] width 71 height 14
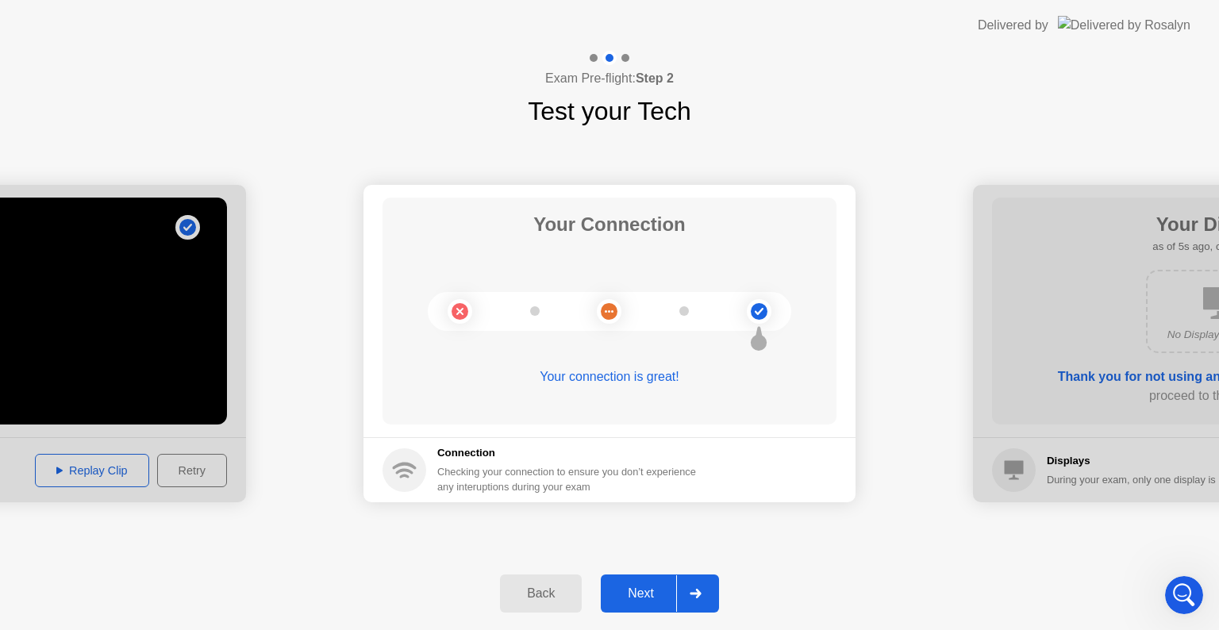
click at [694, 597] on icon at bounding box center [695, 594] width 12 height 10
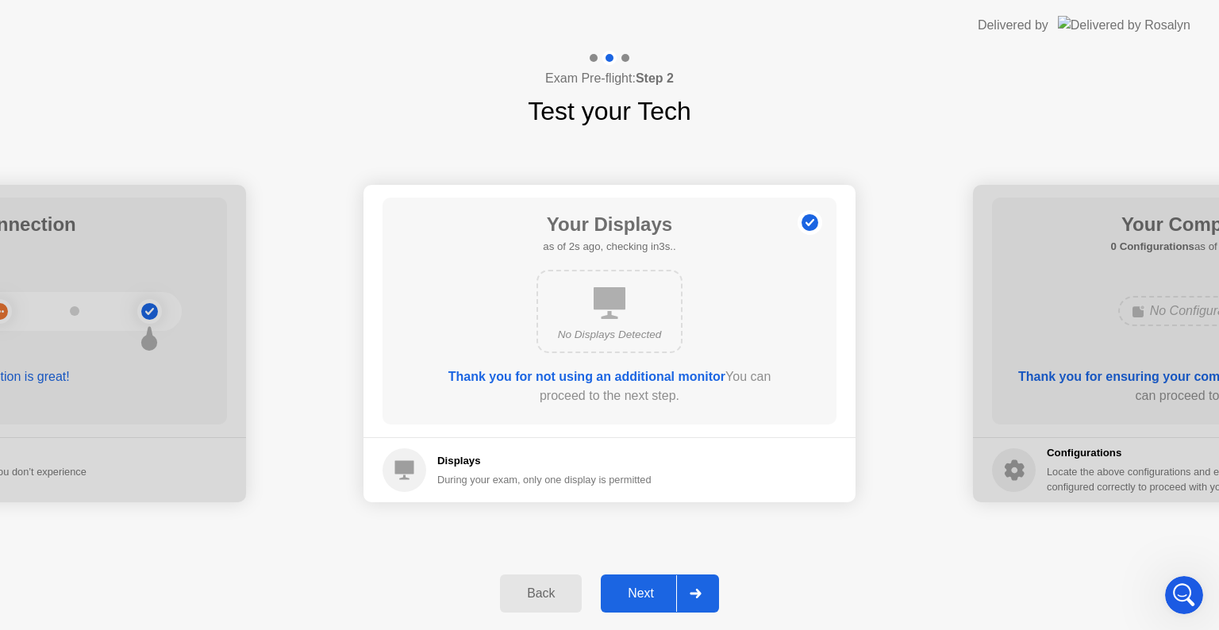
click at [689, 593] on div at bounding box center [695, 593] width 38 height 36
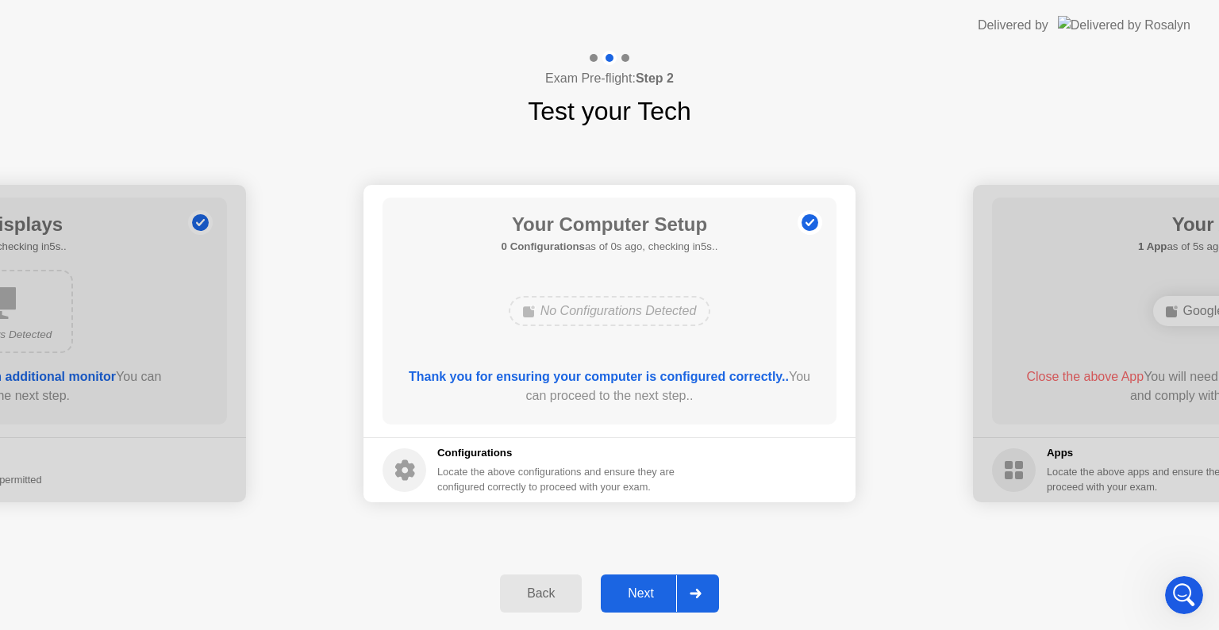
click at [701, 601] on div at bounding box center [695, 593] width 38 height 36
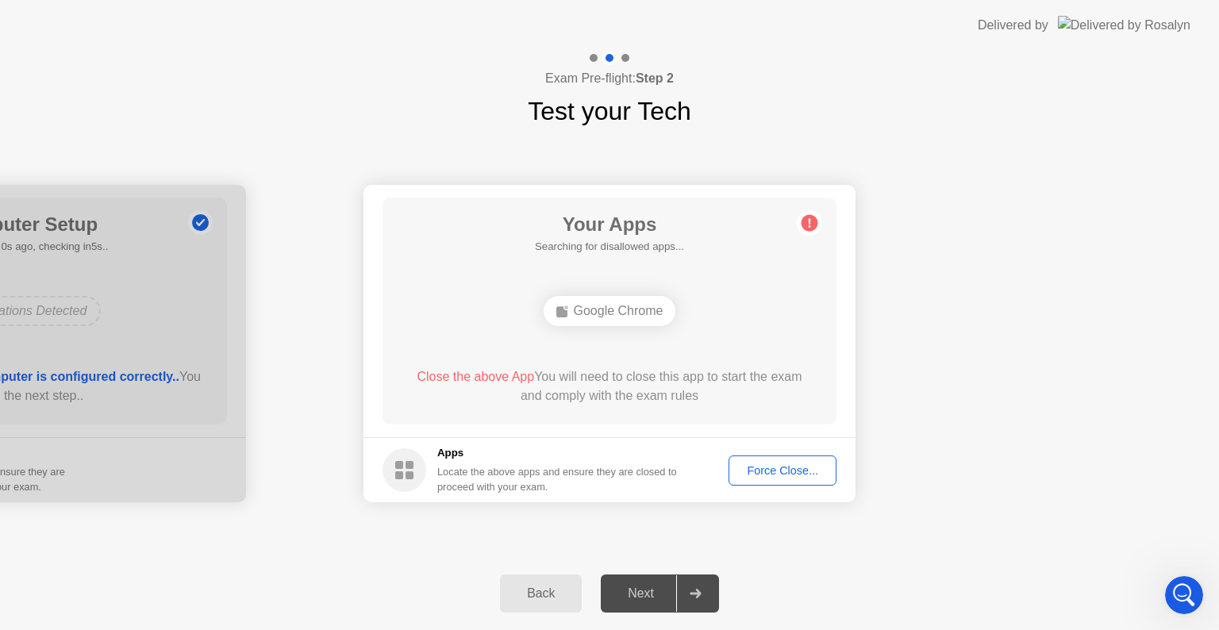
click at [754, 466] on div "Force Close..." at bounding box center [782, 470] width 97 height 13
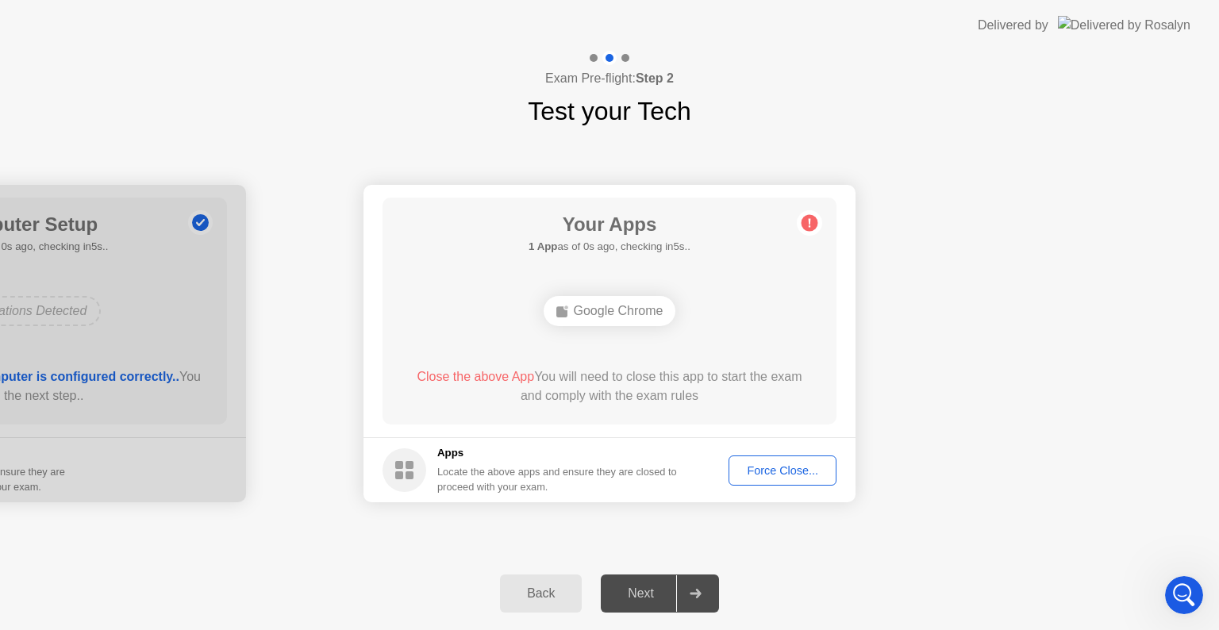
click at [755, 473] on div "Force Close..." at bounding box center [782, 470] width 97 height 13
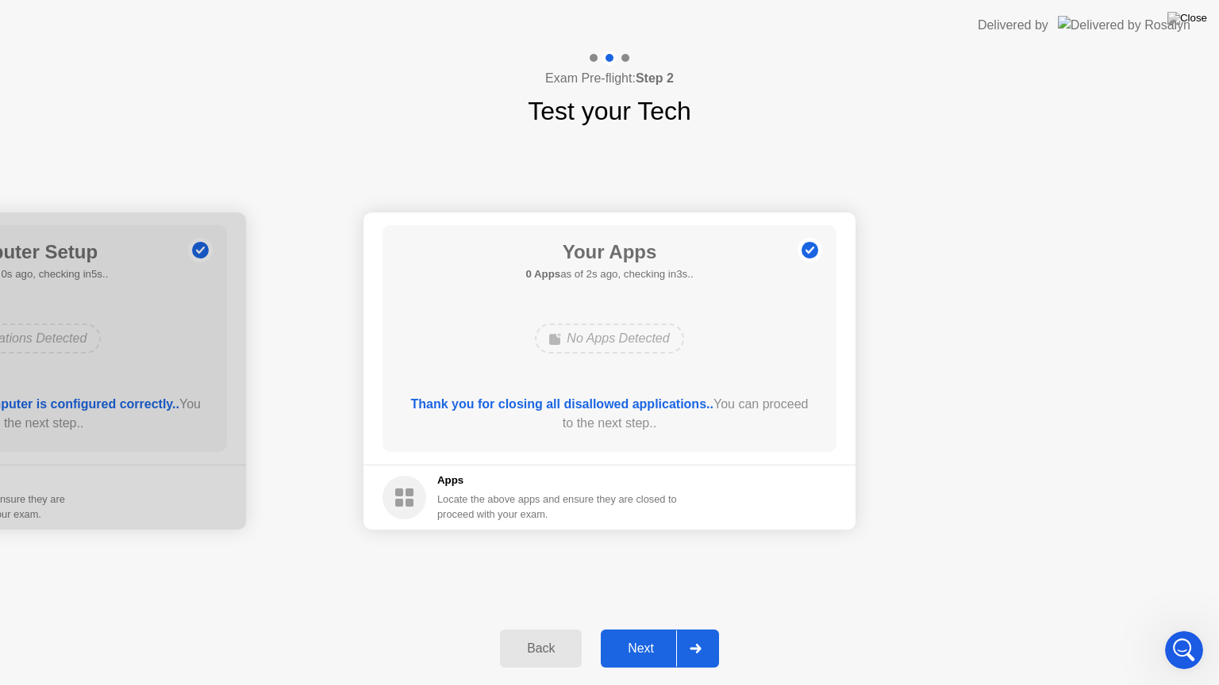
click at [628, 629] on div "Next" at bounding box center [640, 649] width 71 height 14
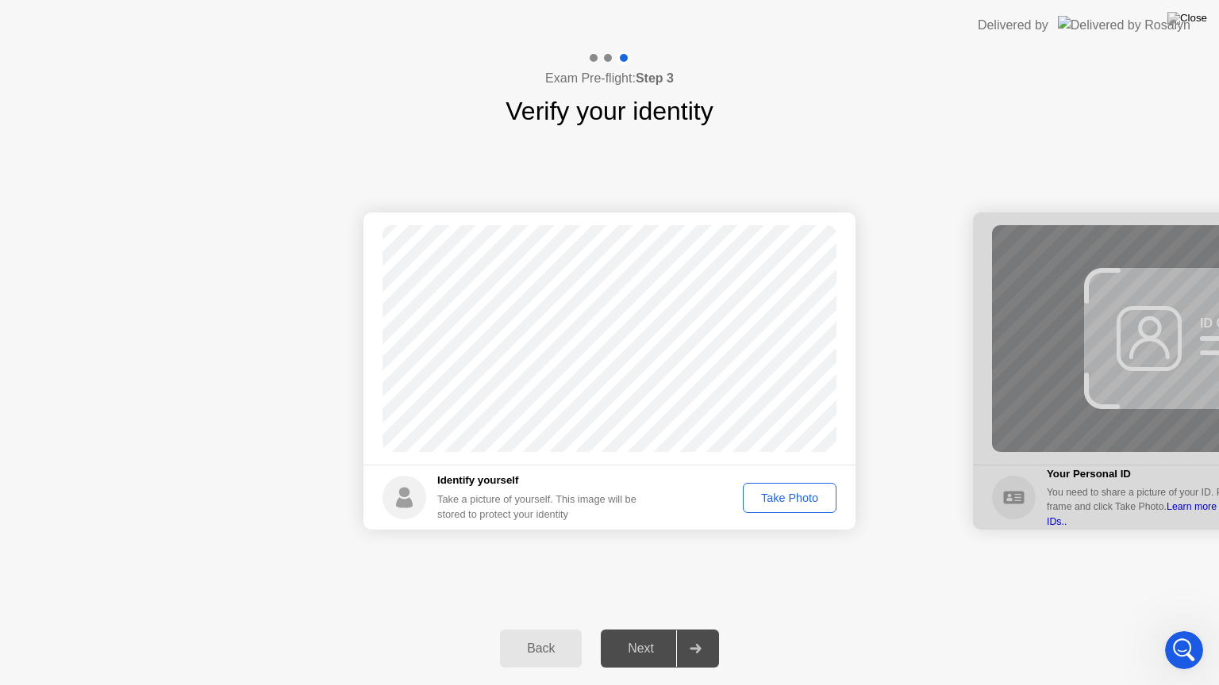
click at [784, 496] on div "Take Photo" at bounding box center [789, 498] width 83 height 13
click at [649, 629] on div "Next" at bounding box center [640, 649] width 71 height 14
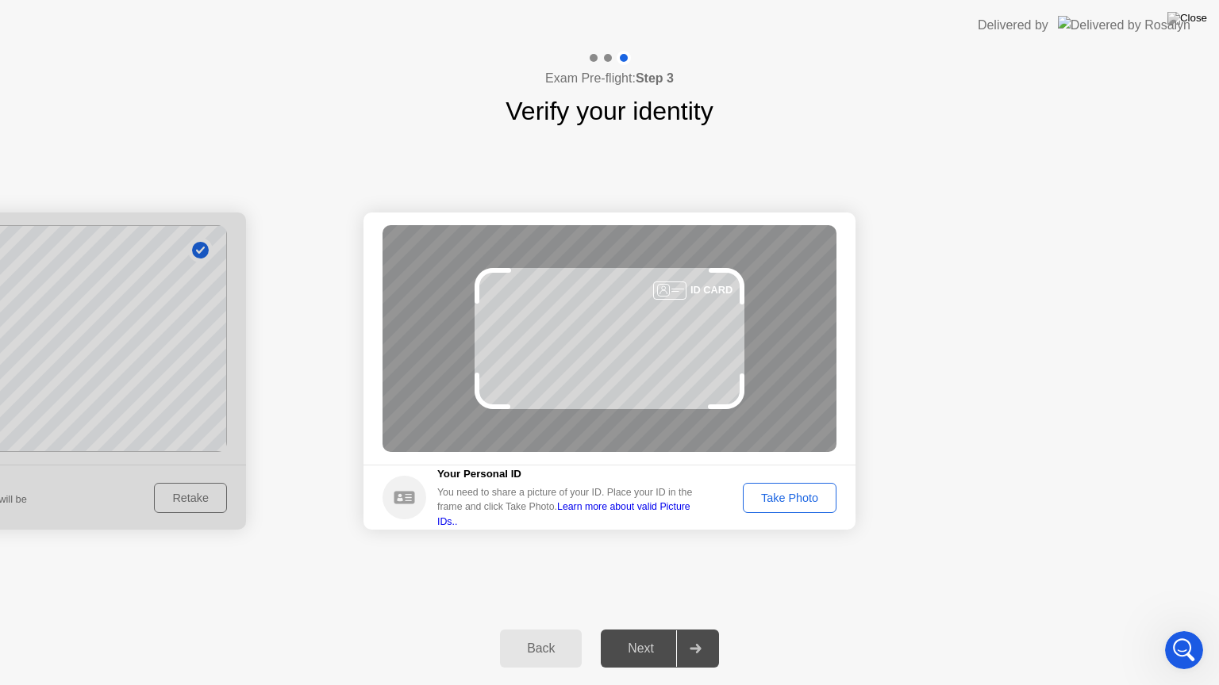
click at [782, 510] on button "Take Photo" at bounding box center [790, 498] width 94 height 30
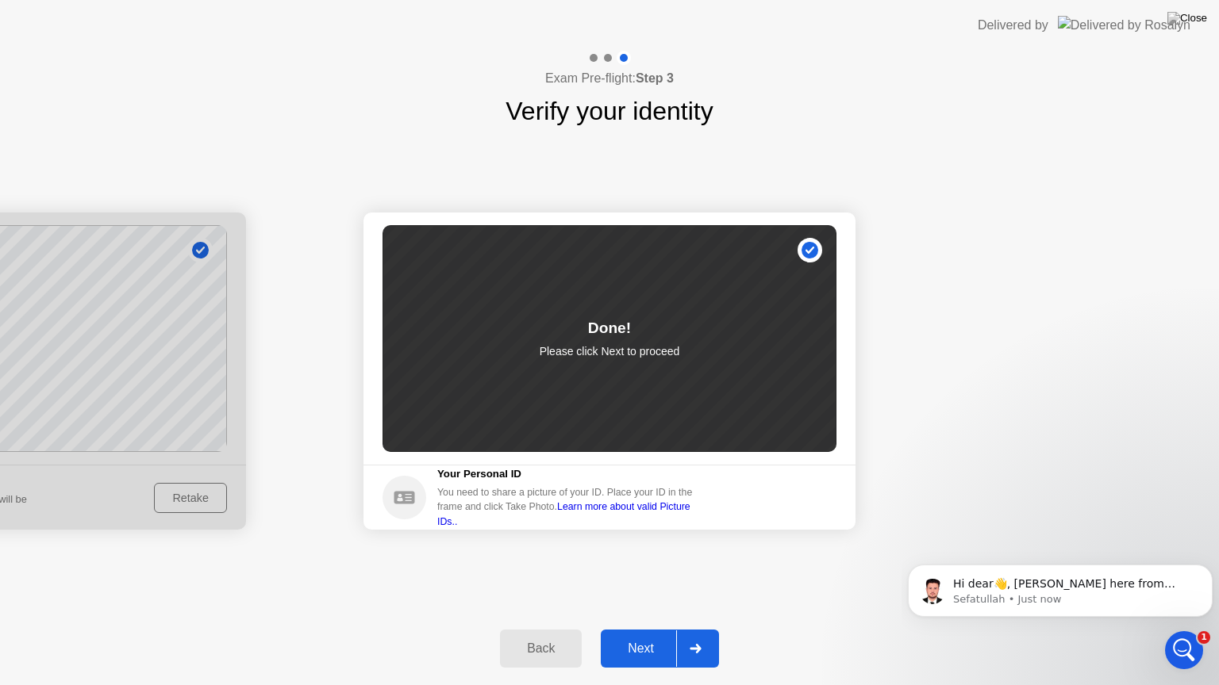
click at [632, 629] on button "Next" at bounding box center [660, 649] width 118 height 38
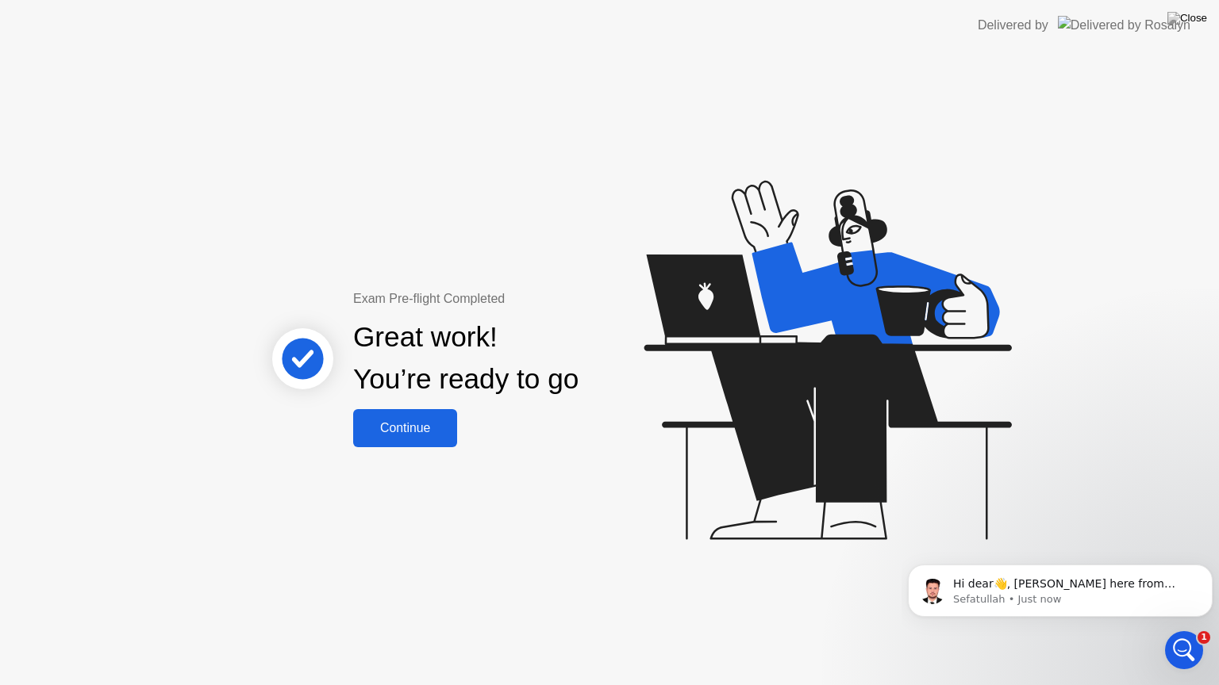
click at [419, 427] on div "Continue" at bounding box center [405, 428] width 94 height 14
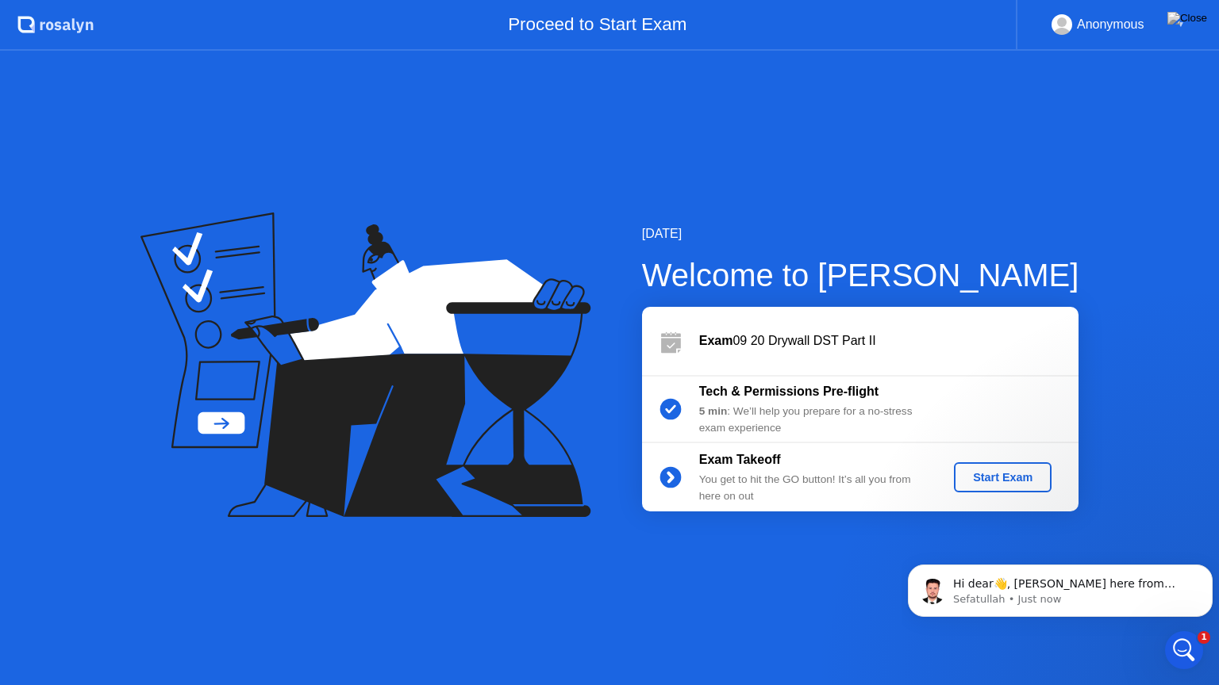
click at [976, 483] on div "Start Exam" at bounding box center [1002, 477] width 85 height 13
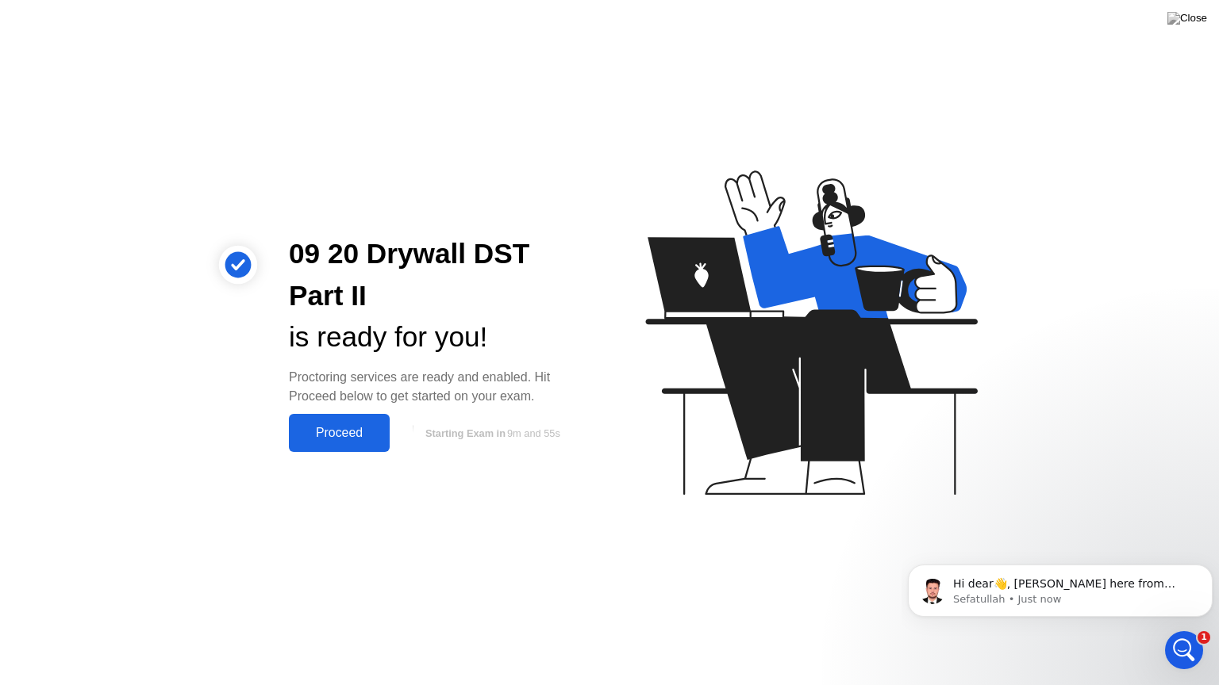
click at [315, 432] on div "Proceed" at bounding box center [339, 433] width 91 height 14
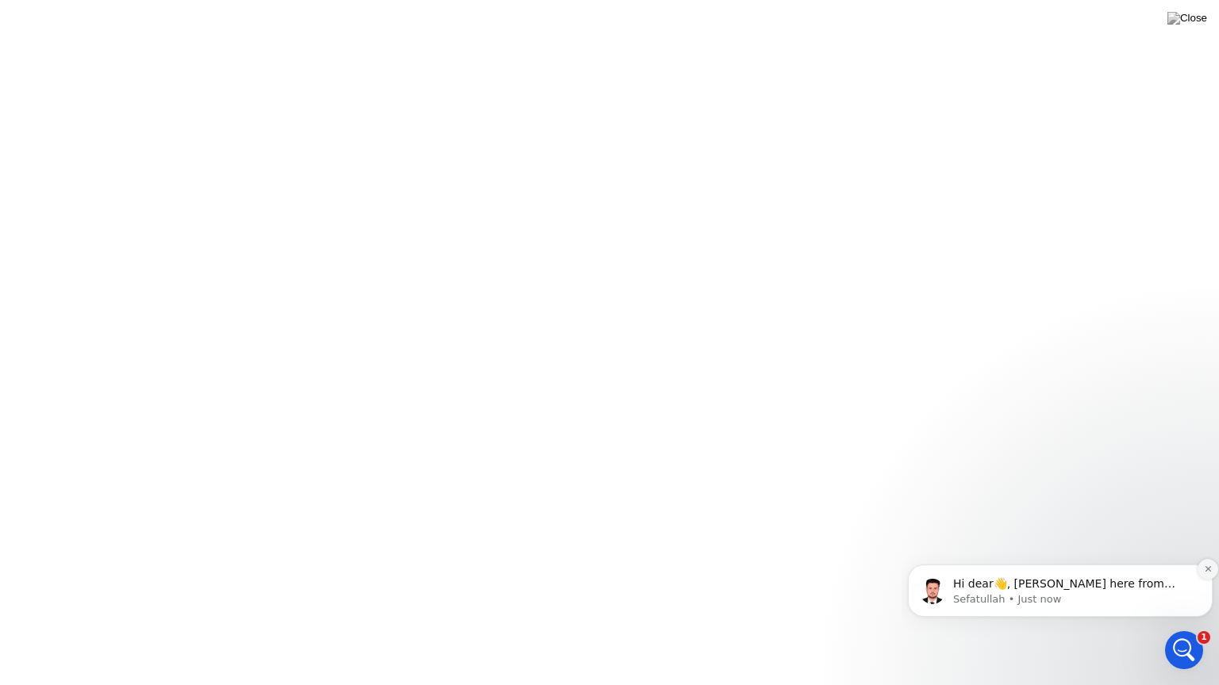
click at [1208, 568] on icon "Dismiss notification" at bounding box center [1207, 569] width 6 height 6
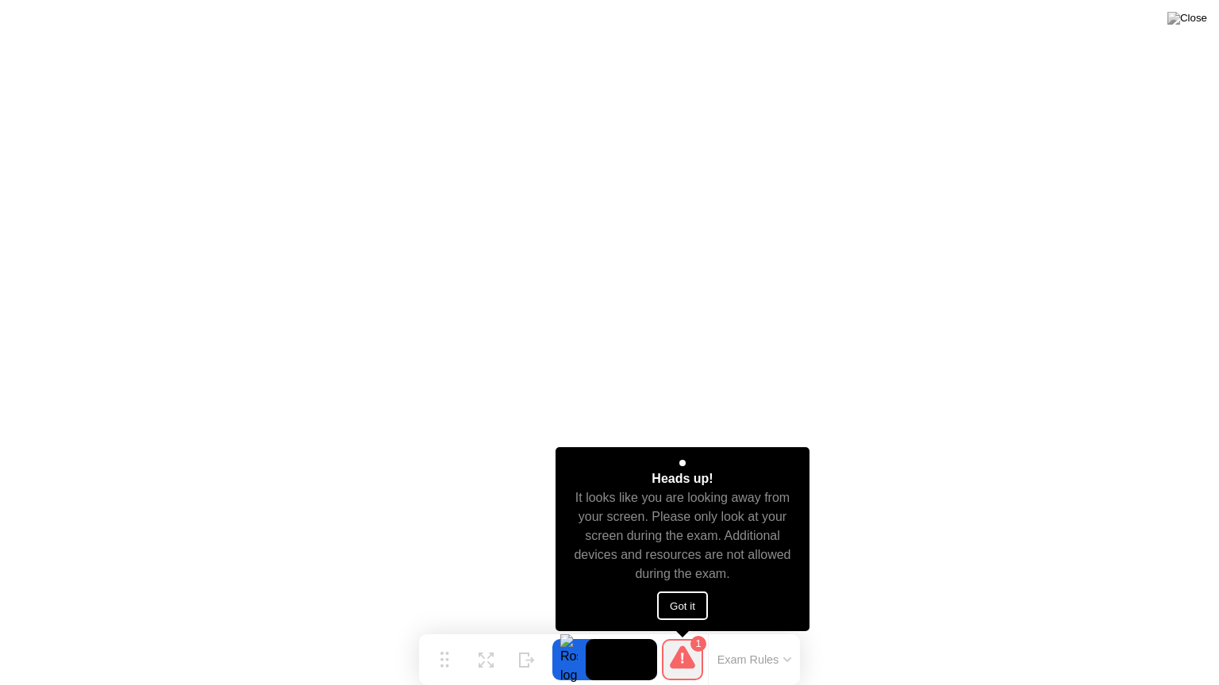
click at [675, 609] on button "Got it" at bounding box center [682, 606] width 51 height 29
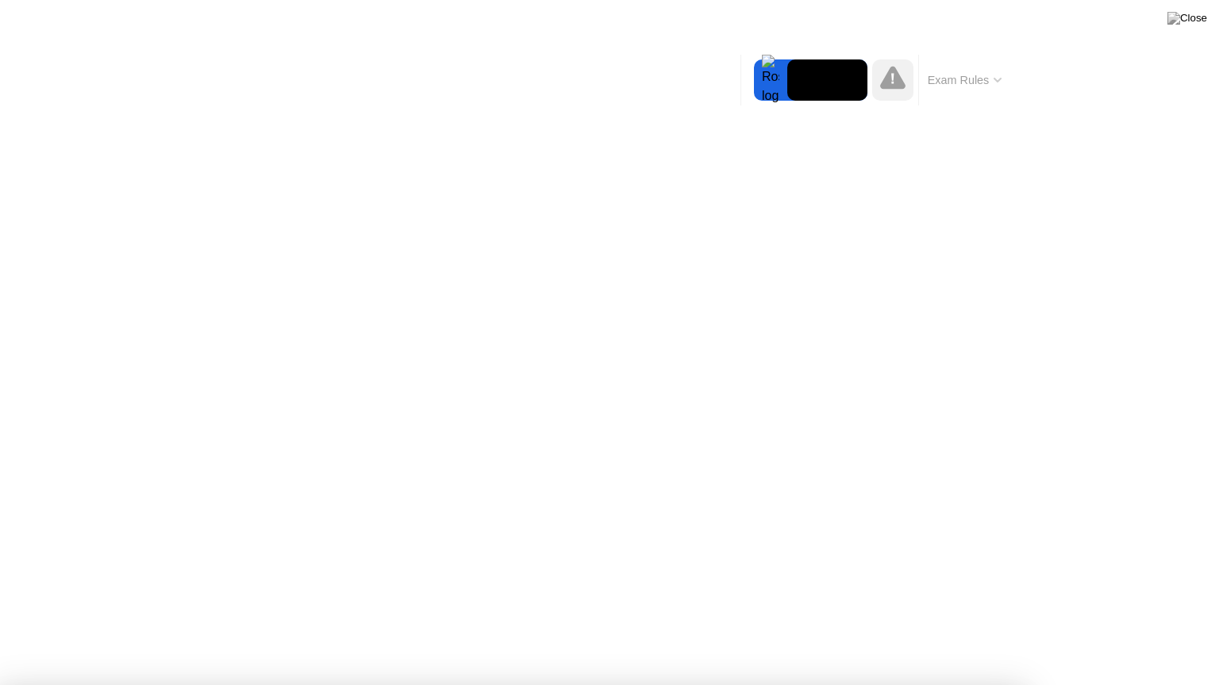
drag, startPoint x: 645, startPoint y: 519, endPoint x: 740, endPoint y: 520, distance: 95.2
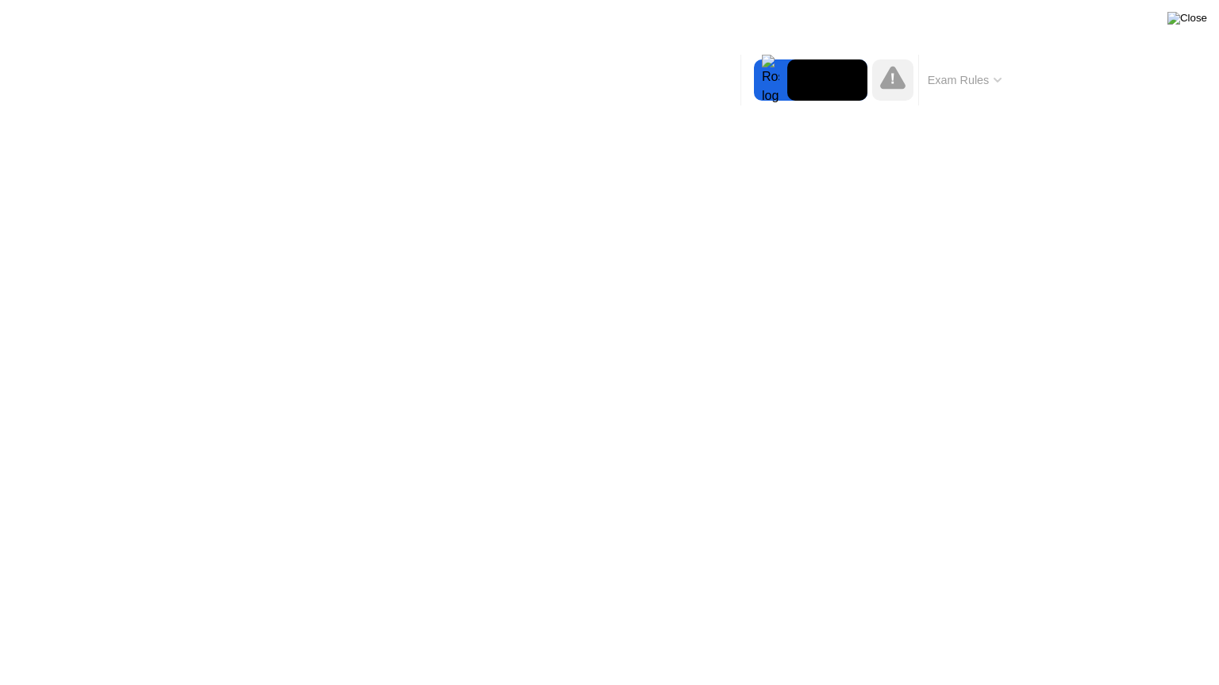
click at [1196, 21] on img at bounding box center [1187, 18] width 40 height 13
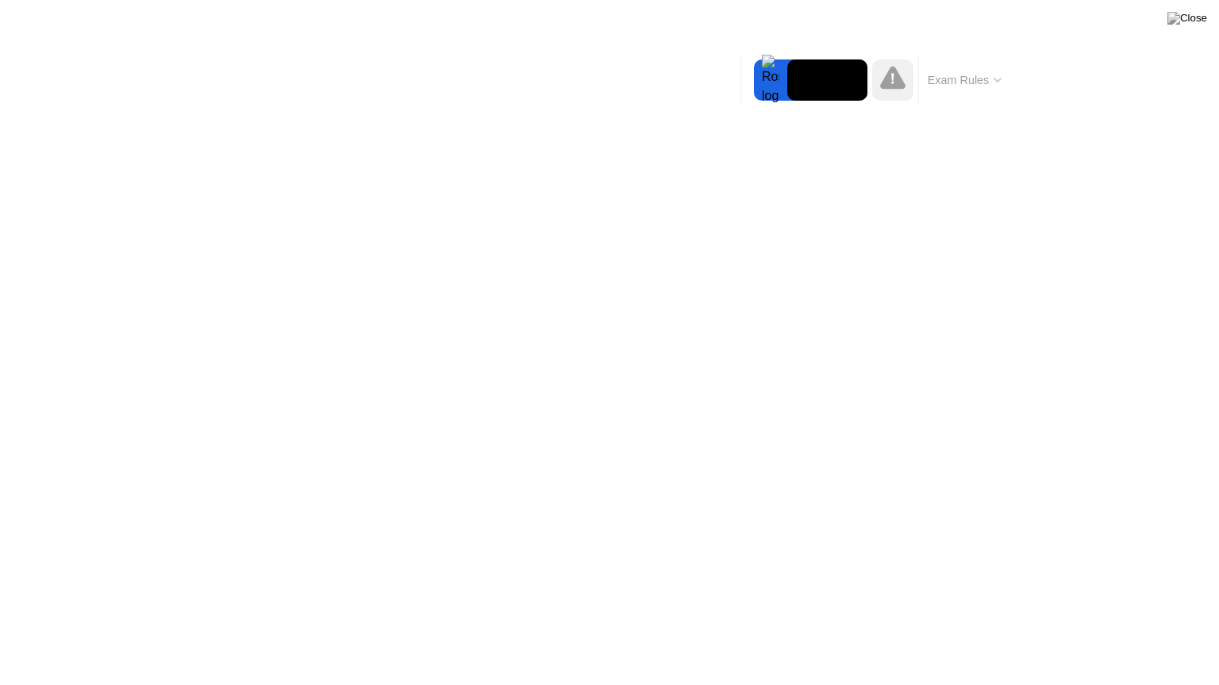
click at [1188, 29] on button at bounding box center [1187, 18] width 48 height 21
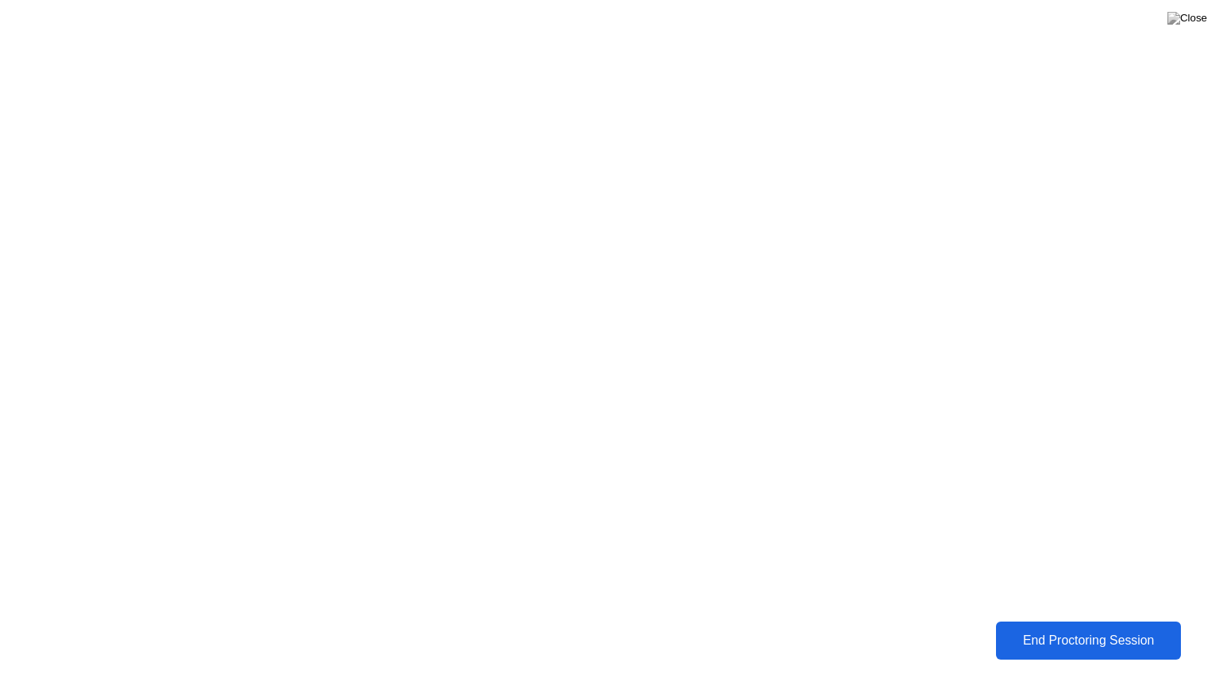
click at [1165, 629] on div "End Proctoring Session" at bounding box center [1087, 641] width 175 height 14
